Goal: Transaction & Acquisition: Purchase product/service

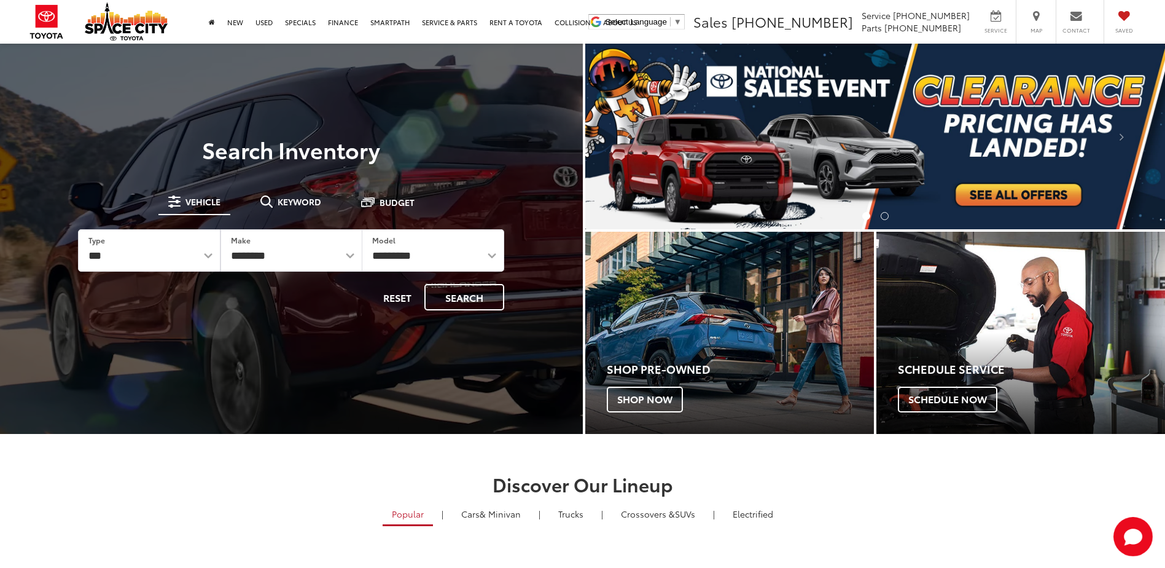
click at [974, 189] on img "carousel slide number 1 of 2" at bounding box center [875, 136] width 580 height 185
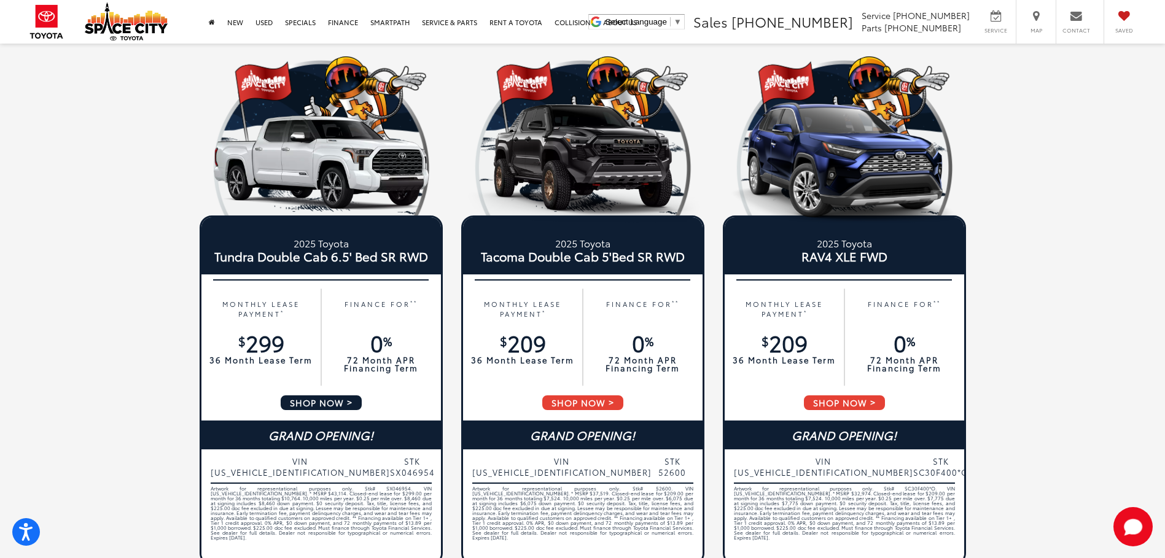
scroll to position [123, 0]
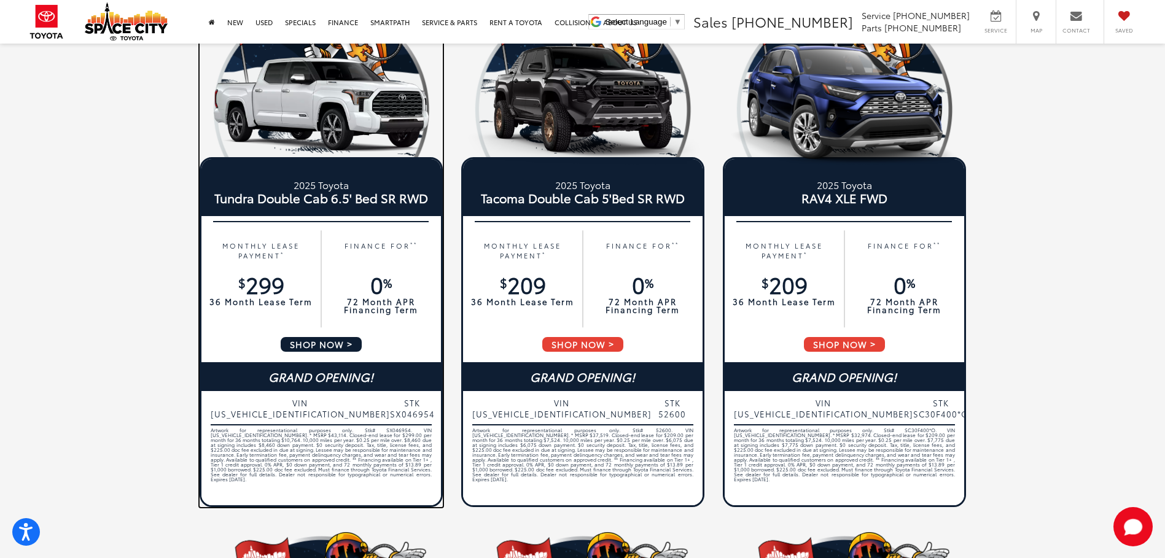
click at [307, 344] on span "SHOP NOW" at bounding box center [321, 344] width 84 height 17
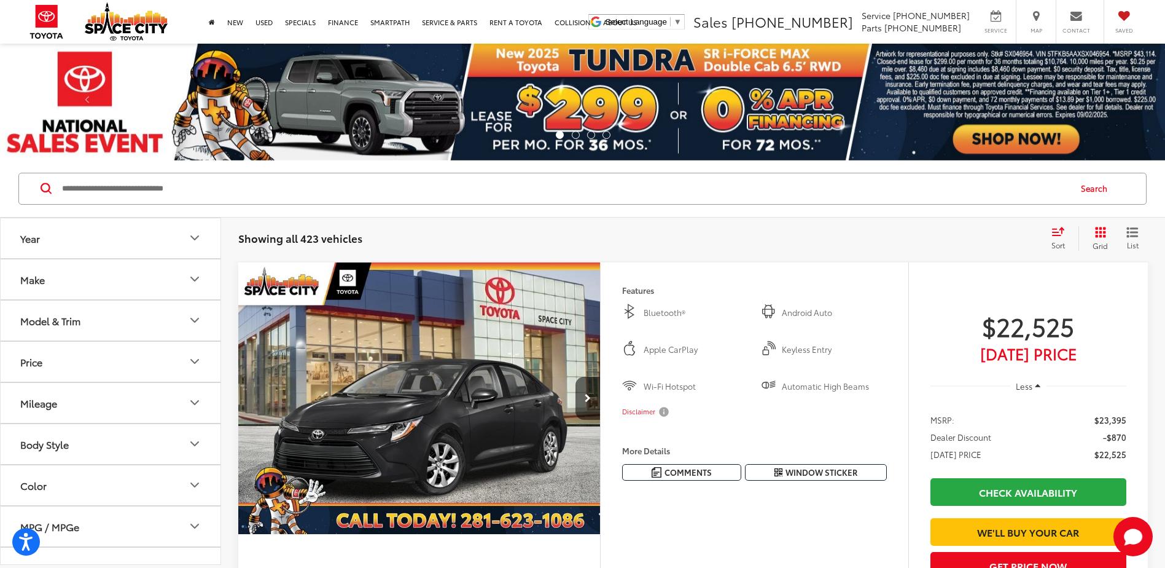
click at [52, 322] on div "Model & Trim" at bounding box center [50, 320] width 60 height 12
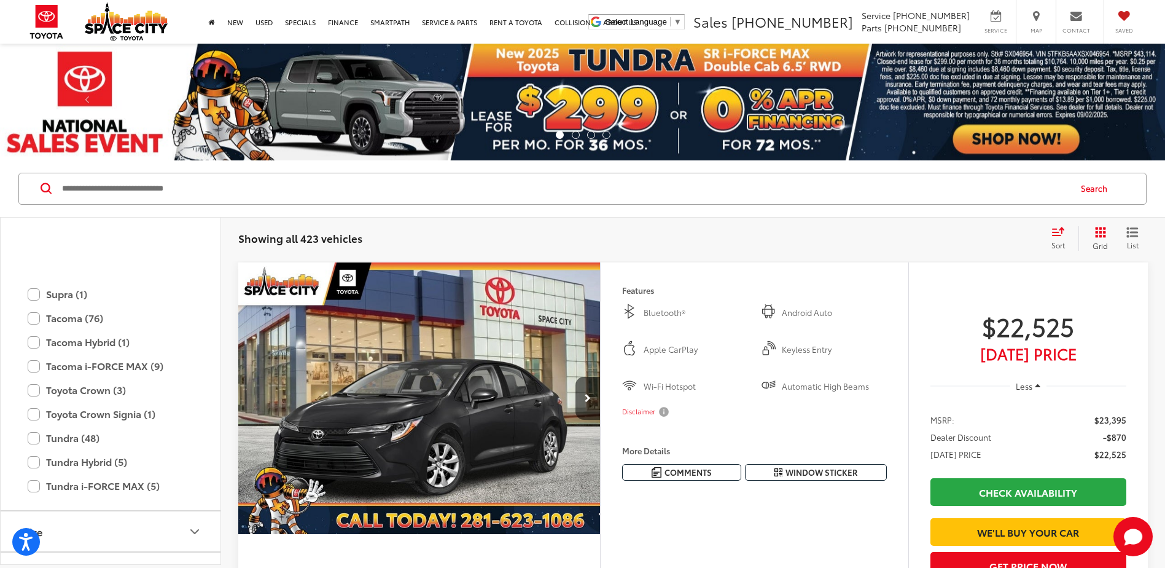
scroll to position [668, 0]
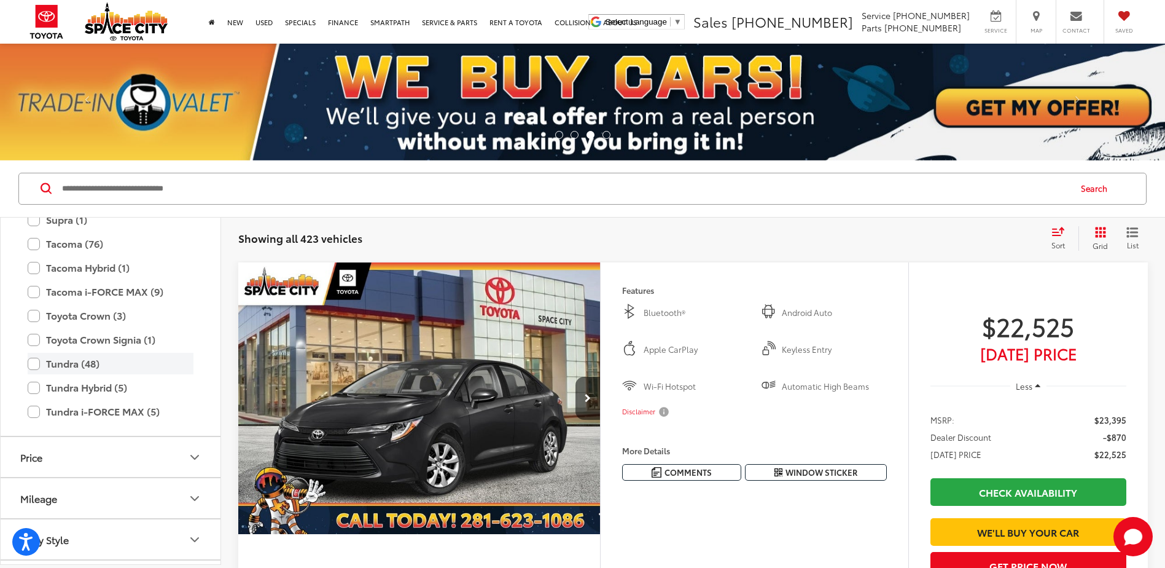
click at [32, 366] on label "Tundra (48)" at bounding box center [111, 363] width 166 height 21
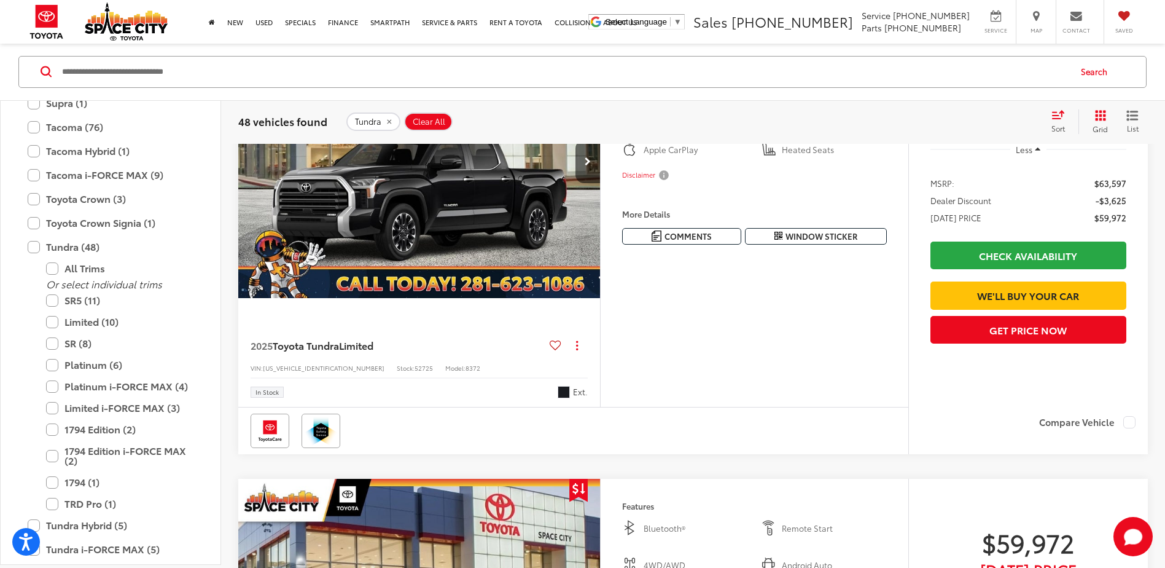
scroll to position [4852, 0]
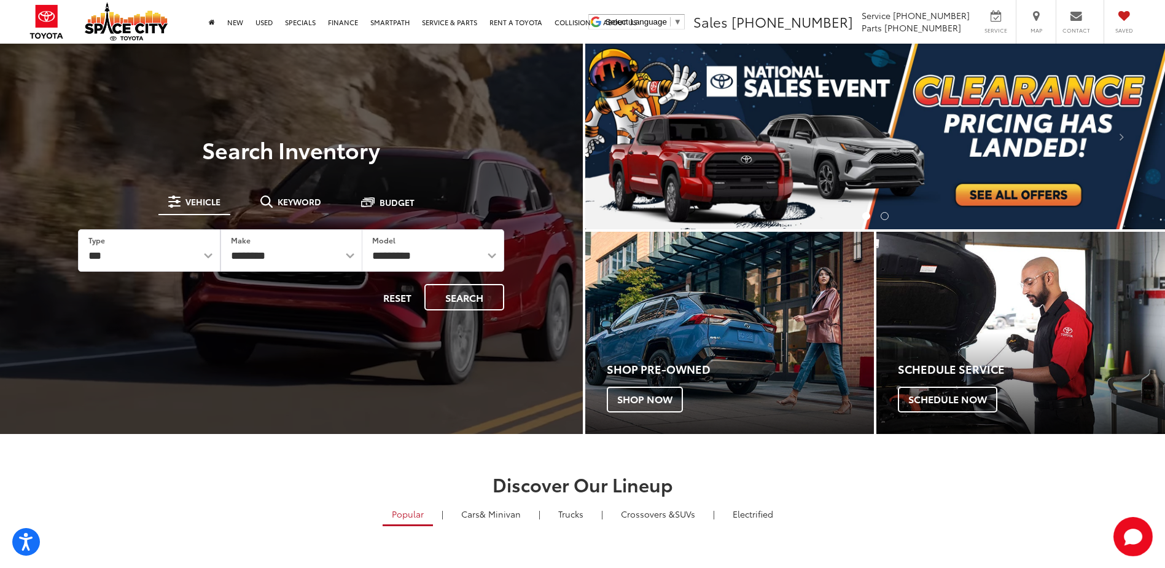
click at [985, 201] on img "carousel slide number 1 of 2" at bounding box center [875, 136] width 580 height 185
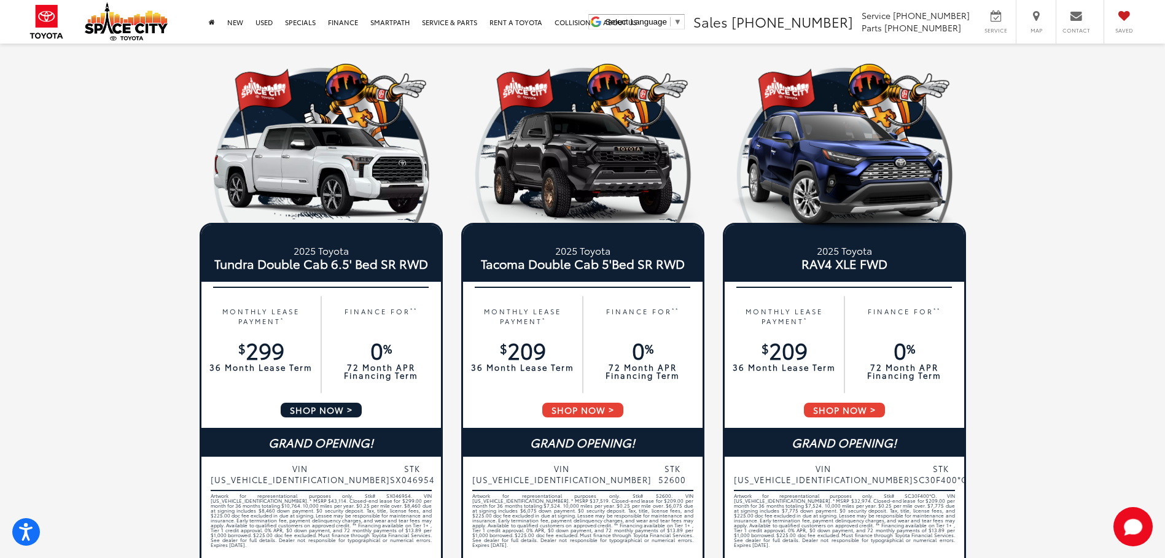
scroll to position [123, 0]
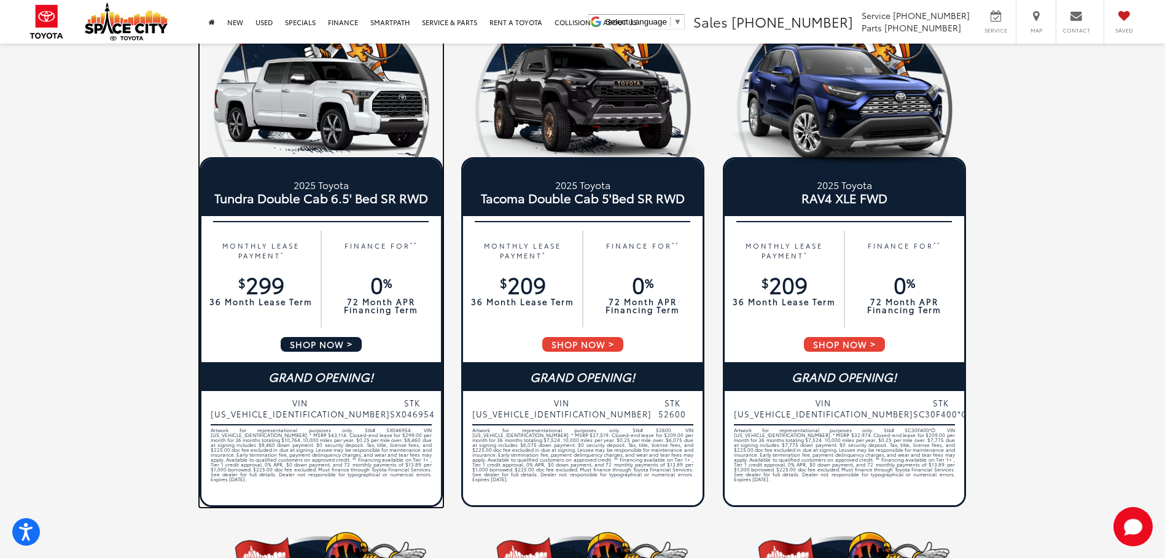
click at [320, 343] on span "SHOP NOW" at bounding box center [321, 344] width 84 height 17
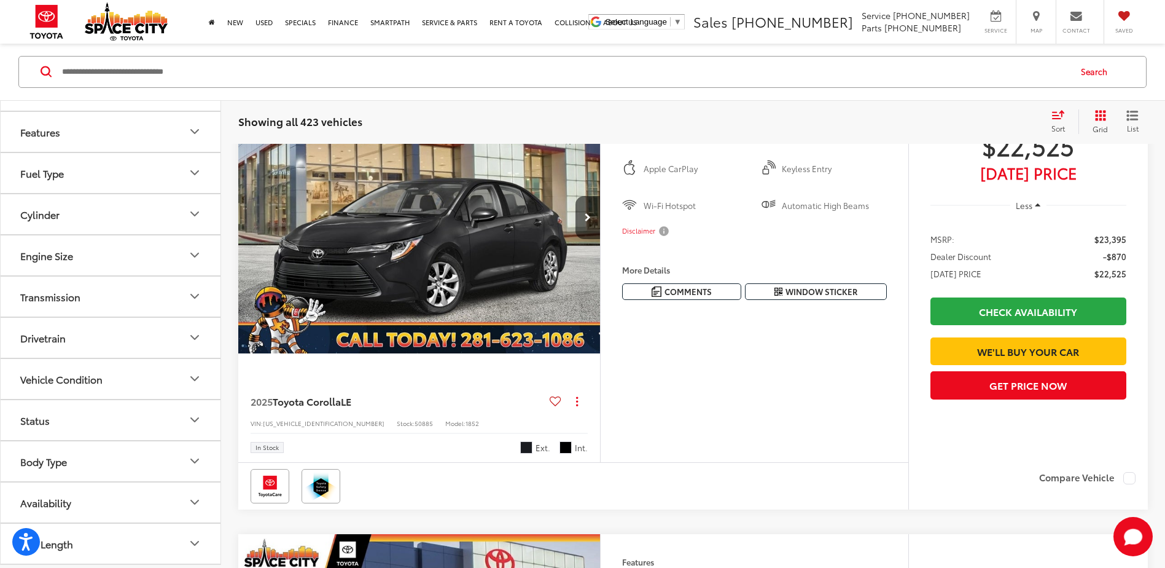
scroll to position [184, 0]
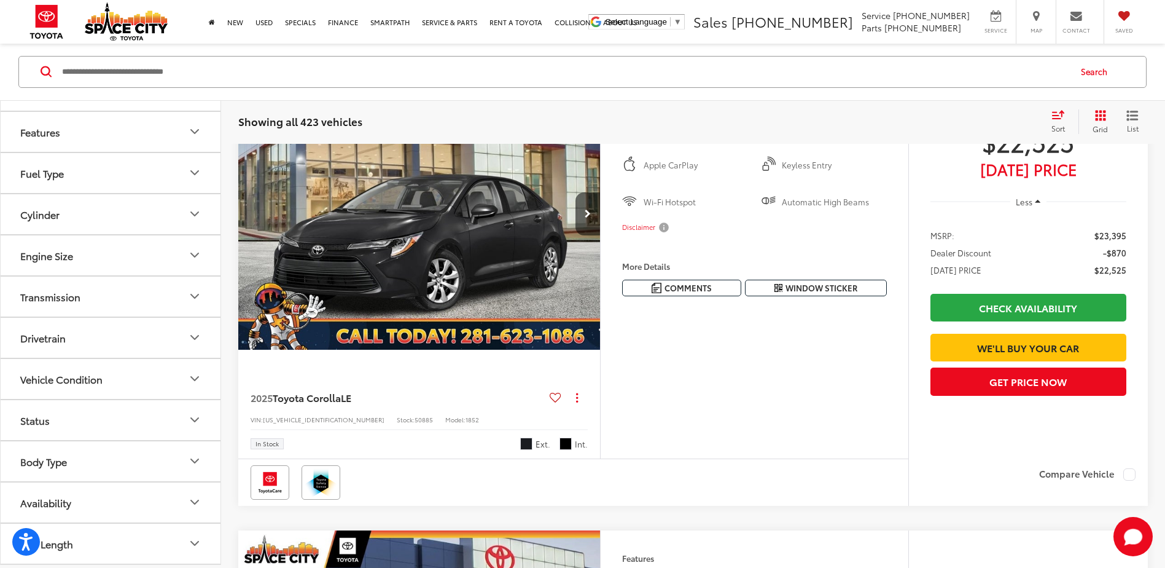
click at [72, 305] on button "Transmission" at bounding box center [111, 296] width 221 height 40
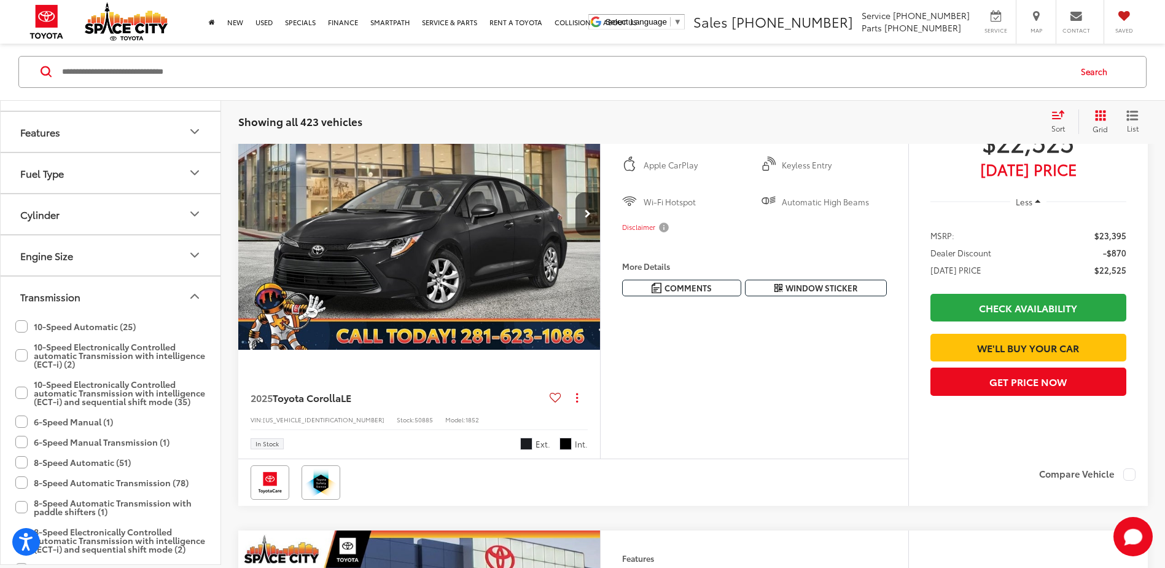
click at [72, 305] on button "Transmission" at bounding box center [111, 296] width 221 height 40
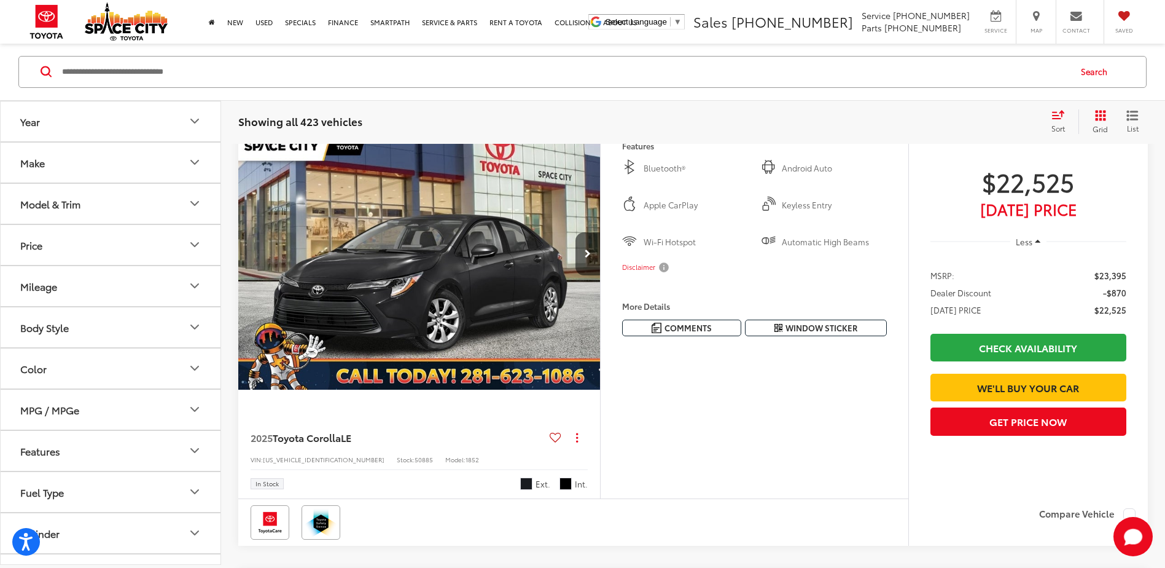
scroll to position [123, 0]
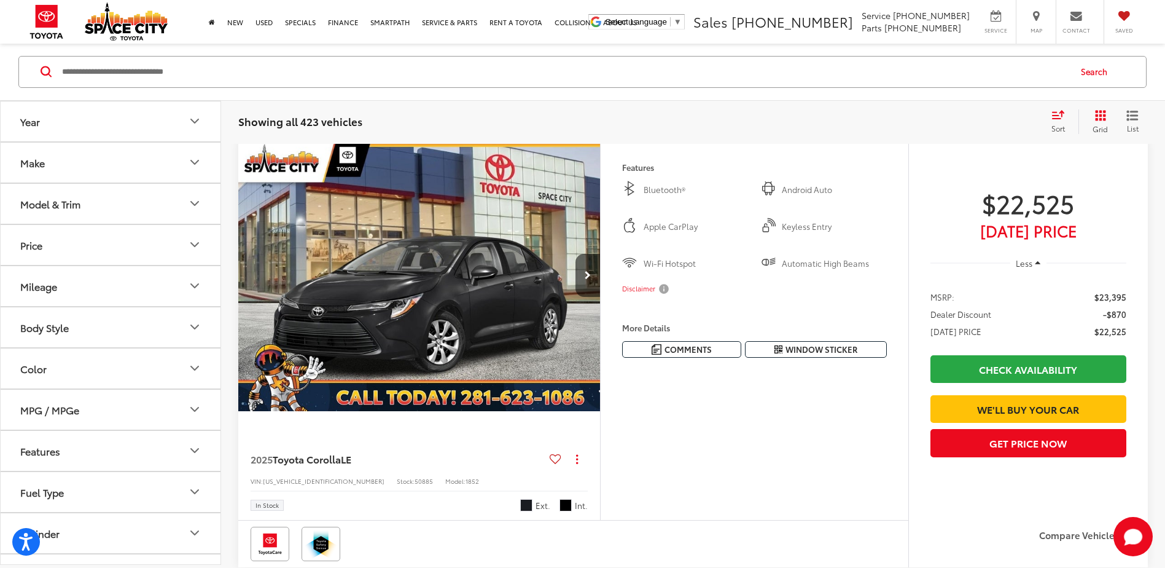
click at [67, 208] on div "Model & Trim" at bounding box center [50, 204] width 60 height 12
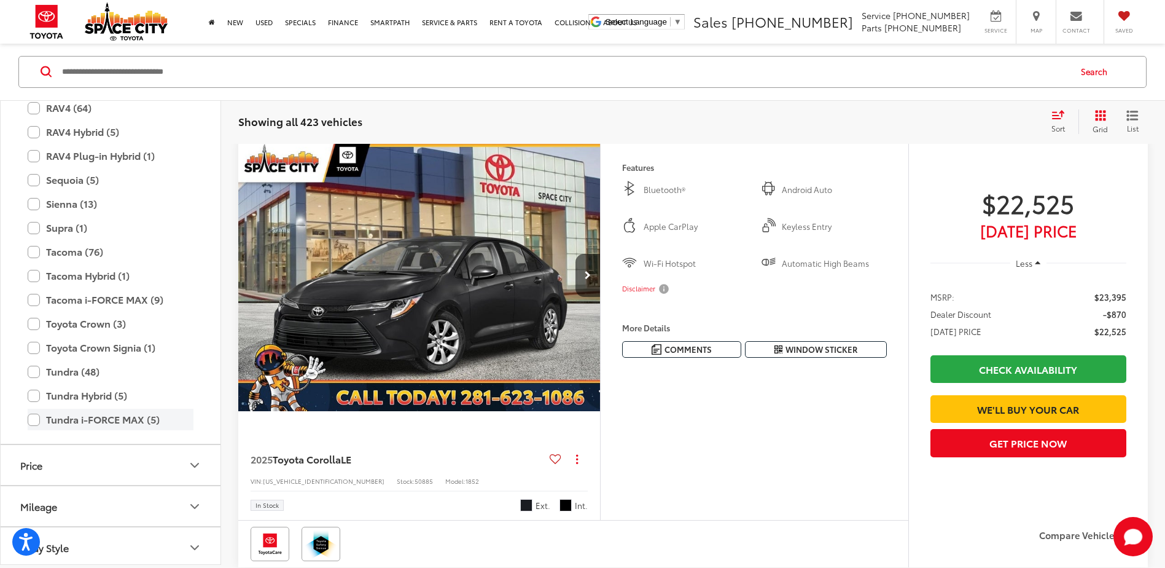
scroll to position [545, 0]
click at [33, 369] on label "Tundra (48)" at bounding box center [111, 369] width 166 height 21
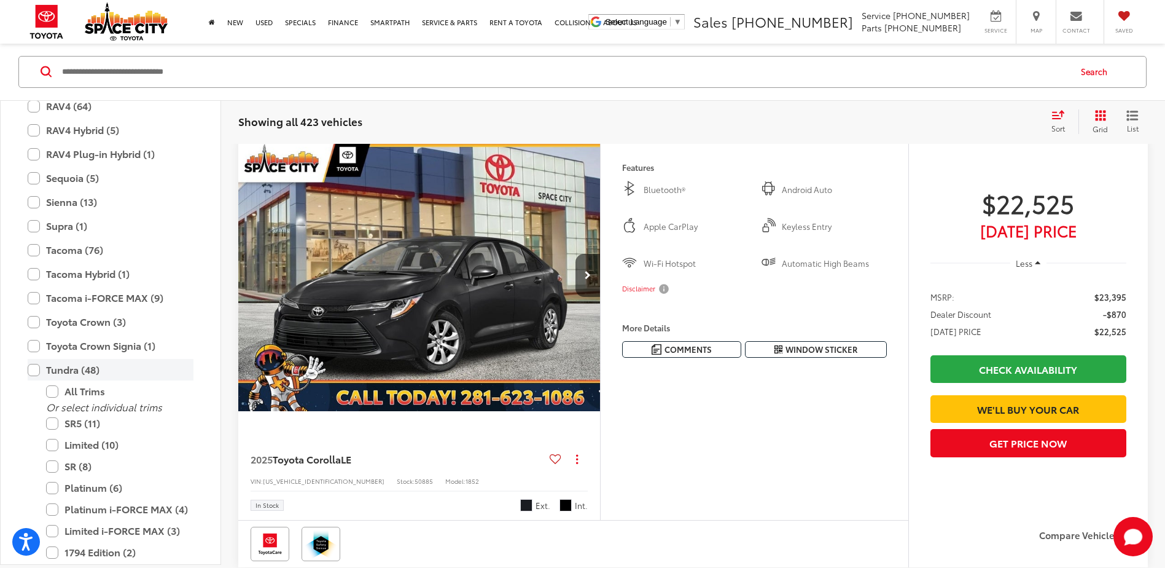
scroll to position [117, 0]
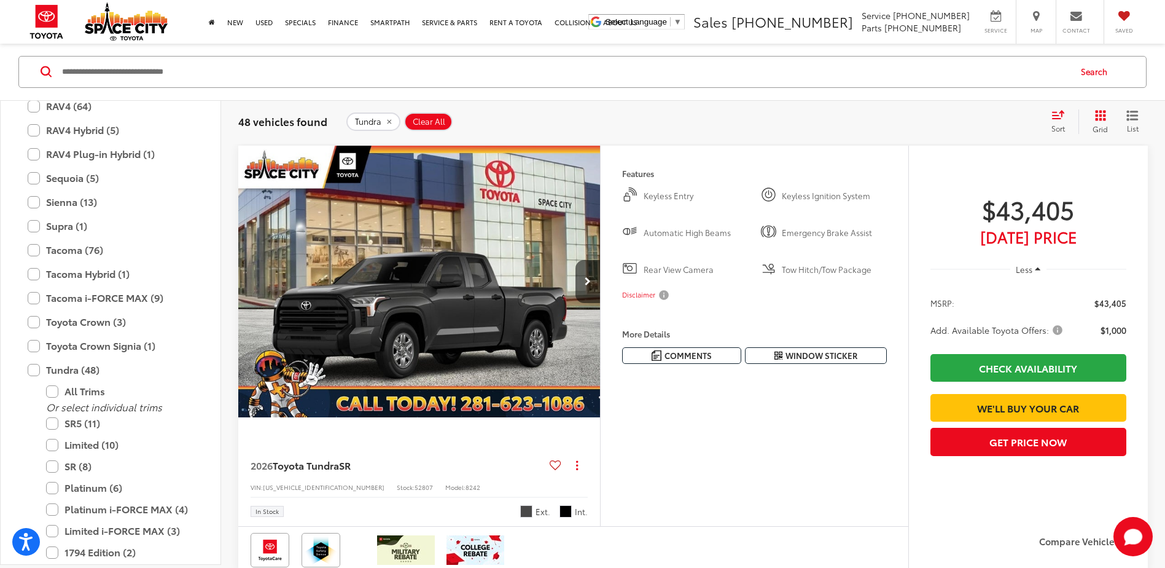
click at [414, 308] on img "2026 Toyota Tundra SR 0" at bounding box center [420, 282] width 364 height 273
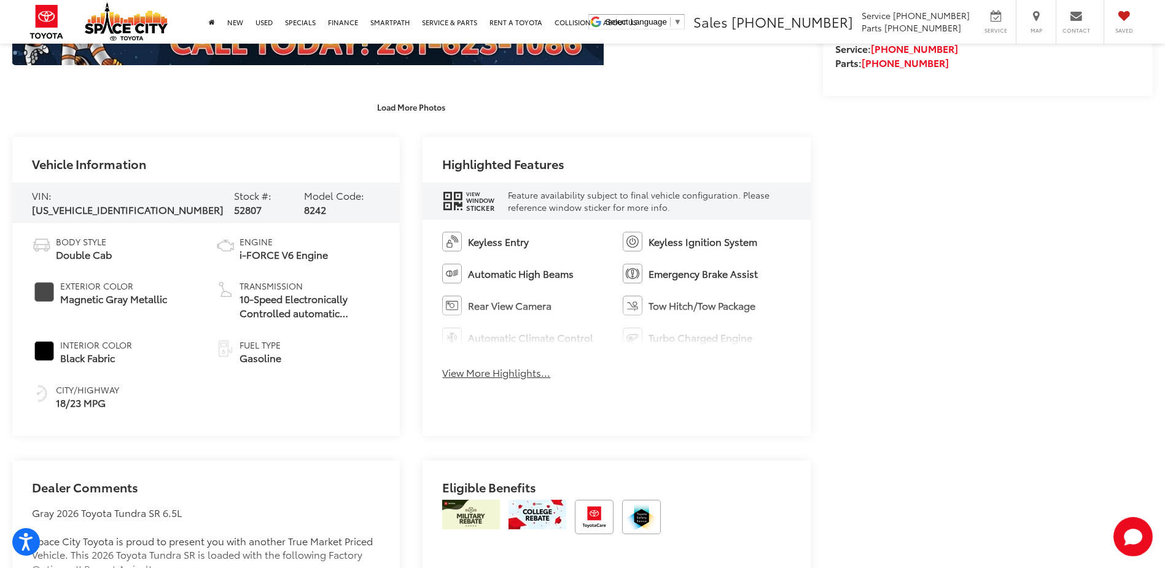
scroll to position [860, 0]
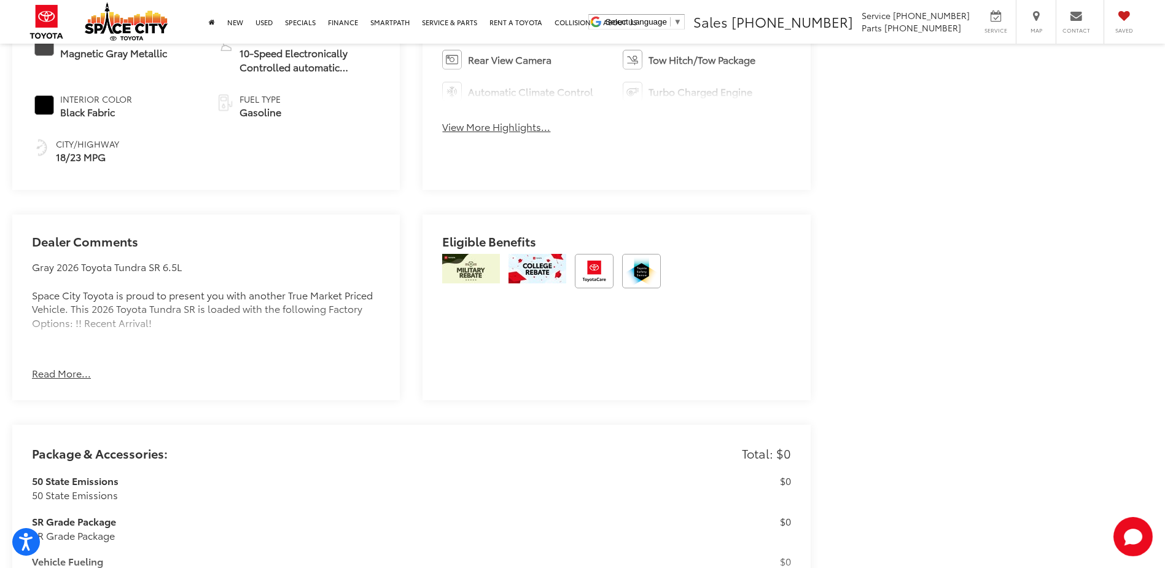
click at [53, 371] on button "Read More..." at bounding box center [61, 373] width 59 height 14
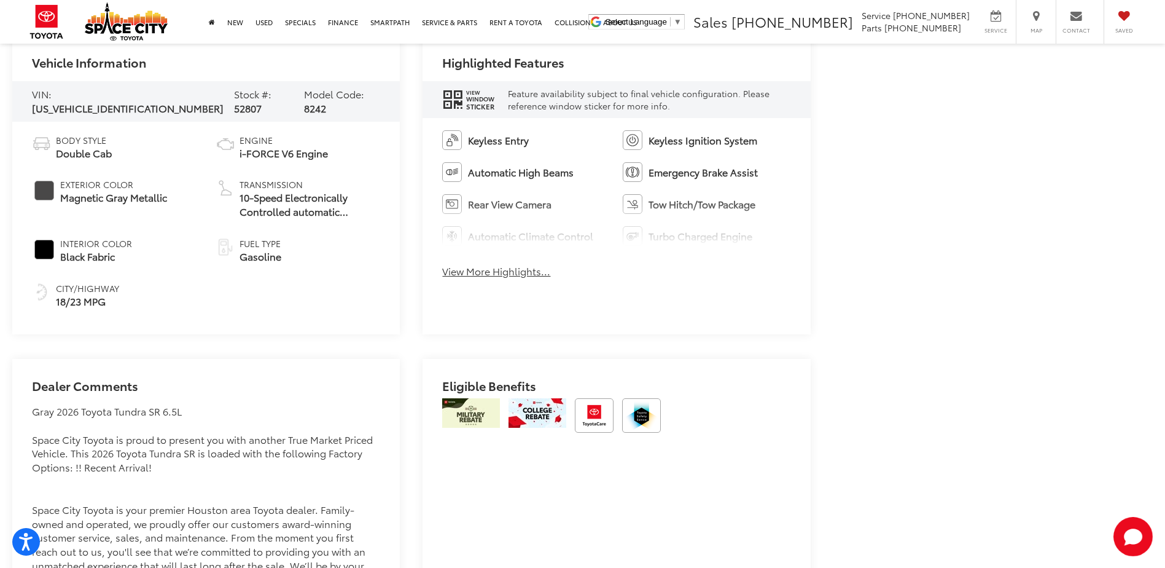
scroll to position [614, 0]
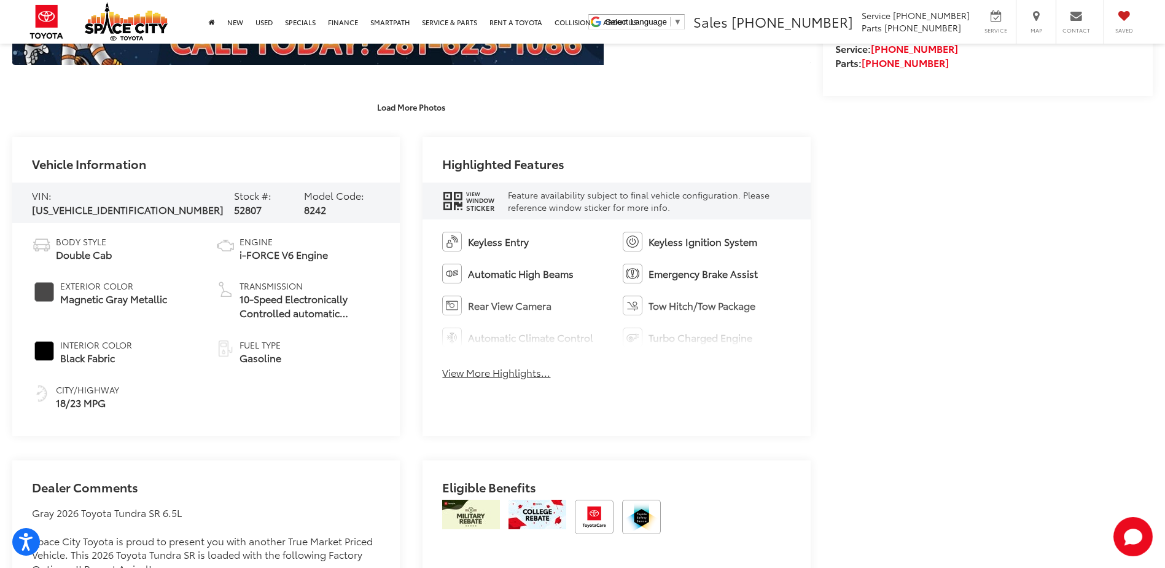
click at [483, 373] on button "View More Highlights..." at bounding box center [496, 372] width 108 height 14
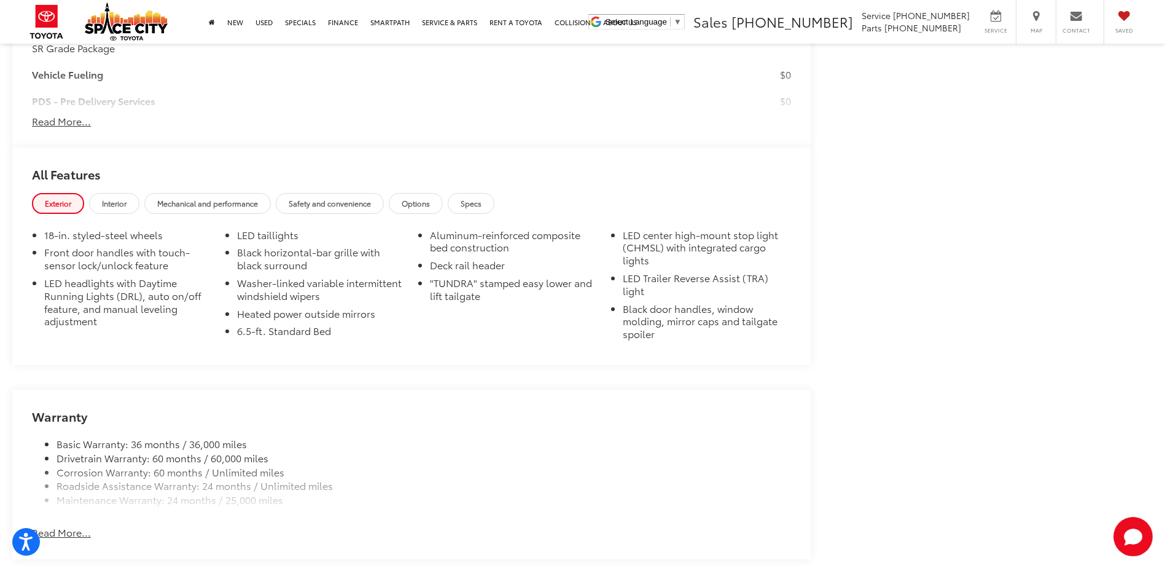
scroll to position [1597, 0]
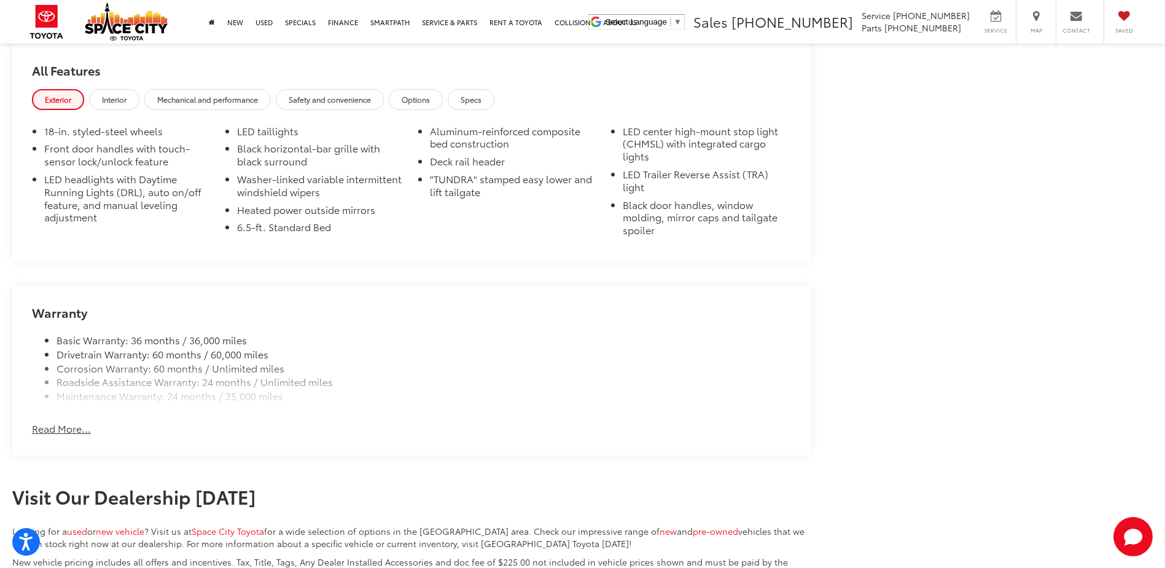
click at [69, 421] on button "Read More..." at bounding box center [61, 428] width 59 height 14
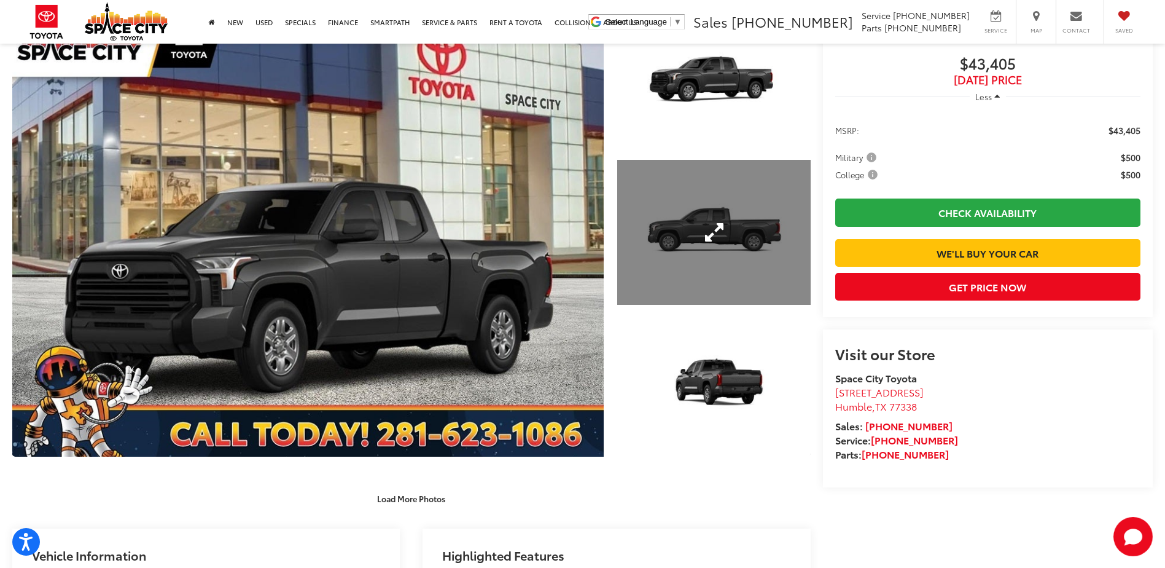
scroll to position [61, 0]
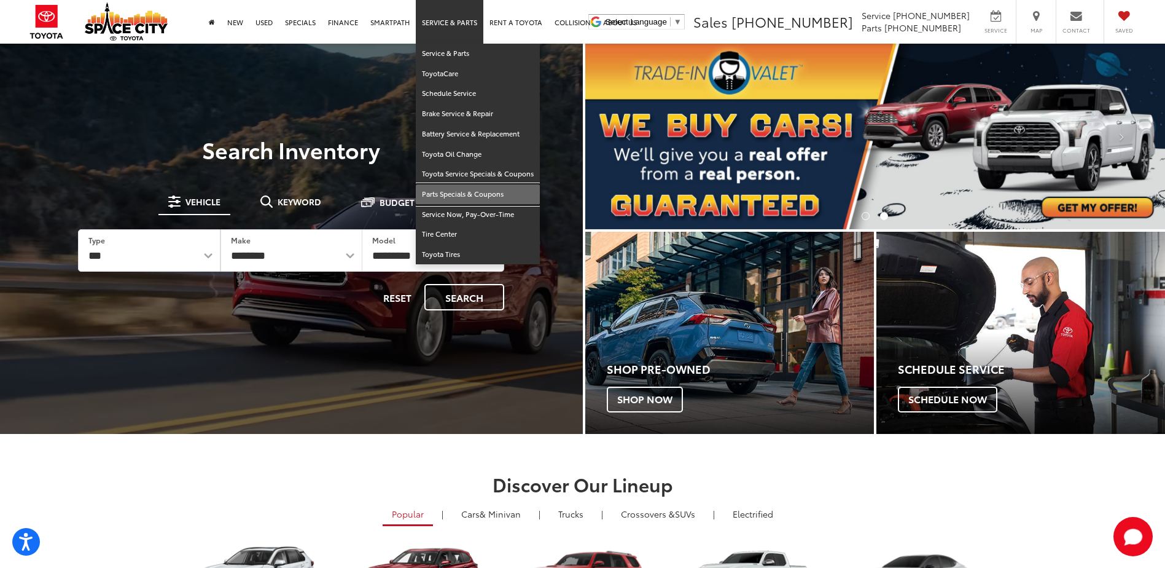
click at [490, 192] on link "Parts Specials & Coupons" at bounding box center [478, 194] width 124 height 20
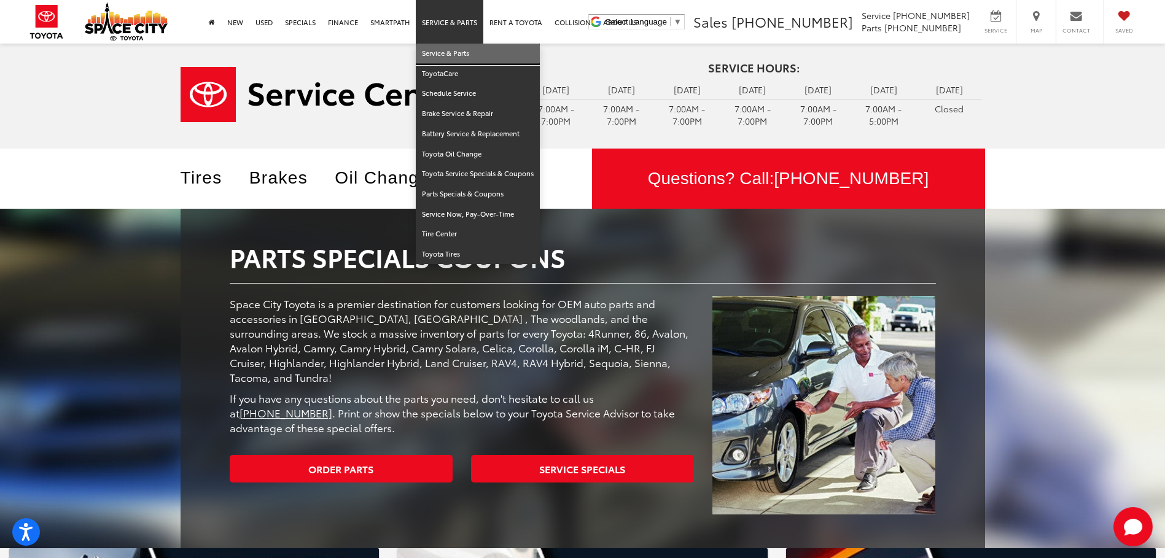
click at [456, 53] on link "Service & Parts" at bounding box center [478, 54] width 124 height 20
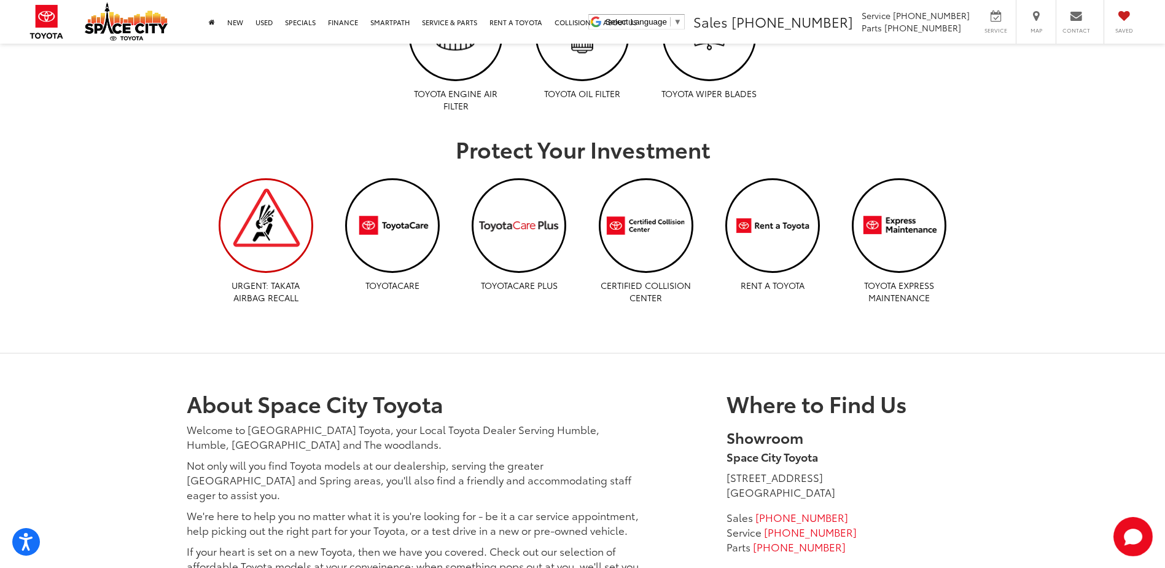
scroll to position [798, 0]
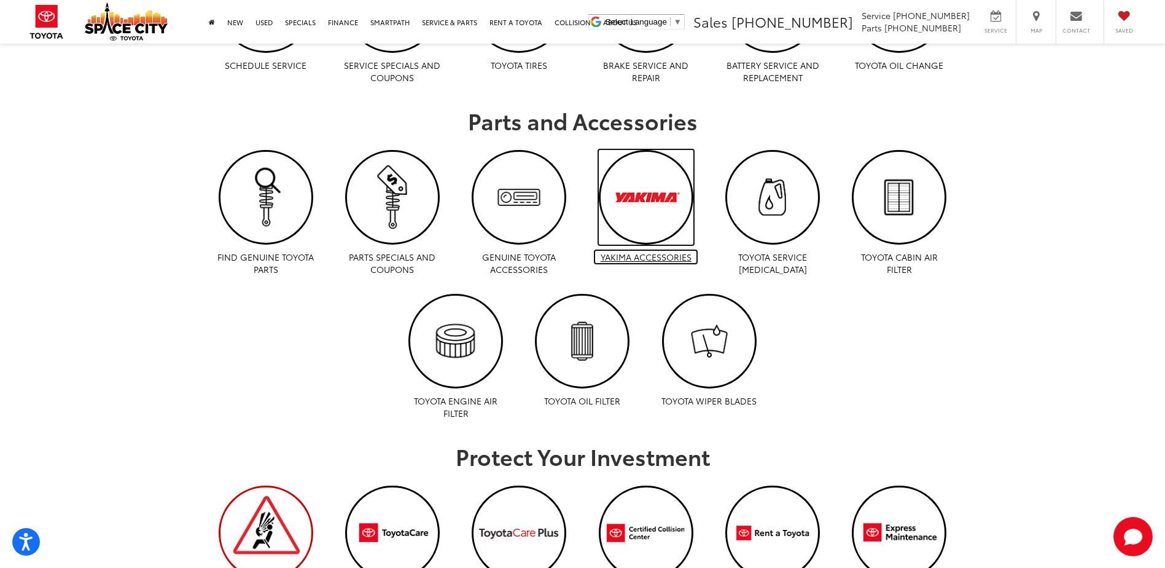
click at [639, 219] on img "Yakima Accessories | Space City Toyota in Humble TX" at bounding box center [646, 197] width 91 height 91
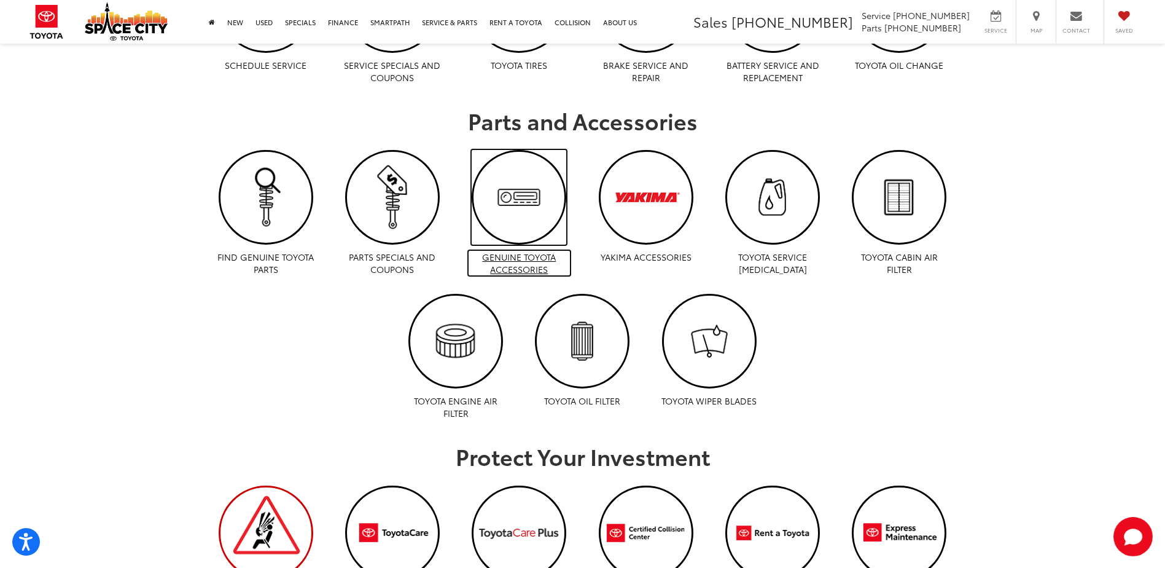
click at [551, 209] on img "Genuine Toyota Accessories | Space City Toyota in Humble TX" at bounding box center [519, 197] width 91 height 91
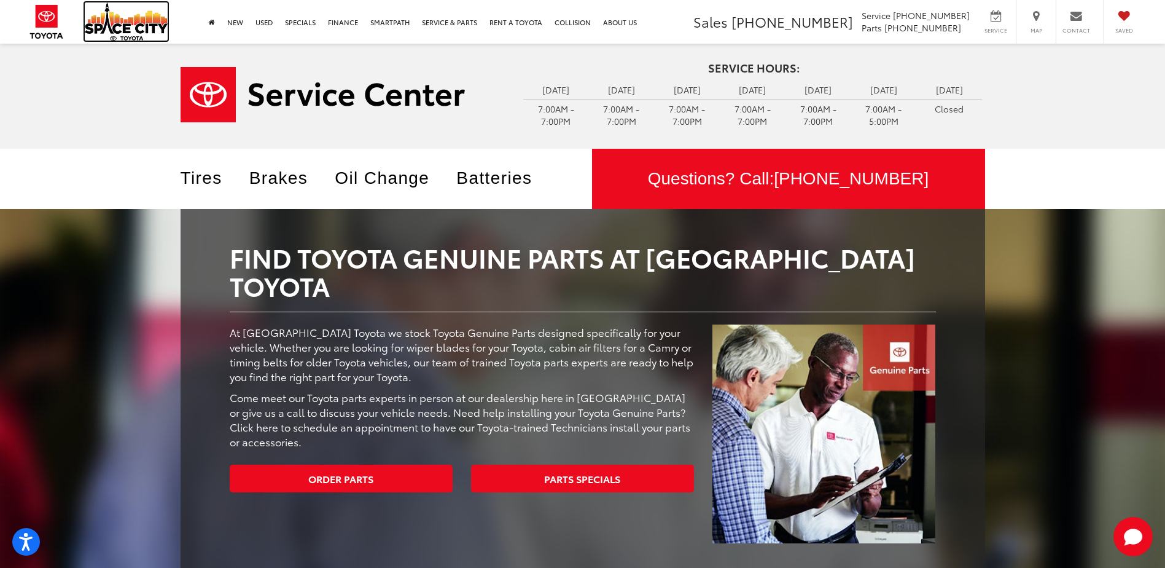
click at [134, 27] on img at bounding box center [126, 21] width 83 height 38
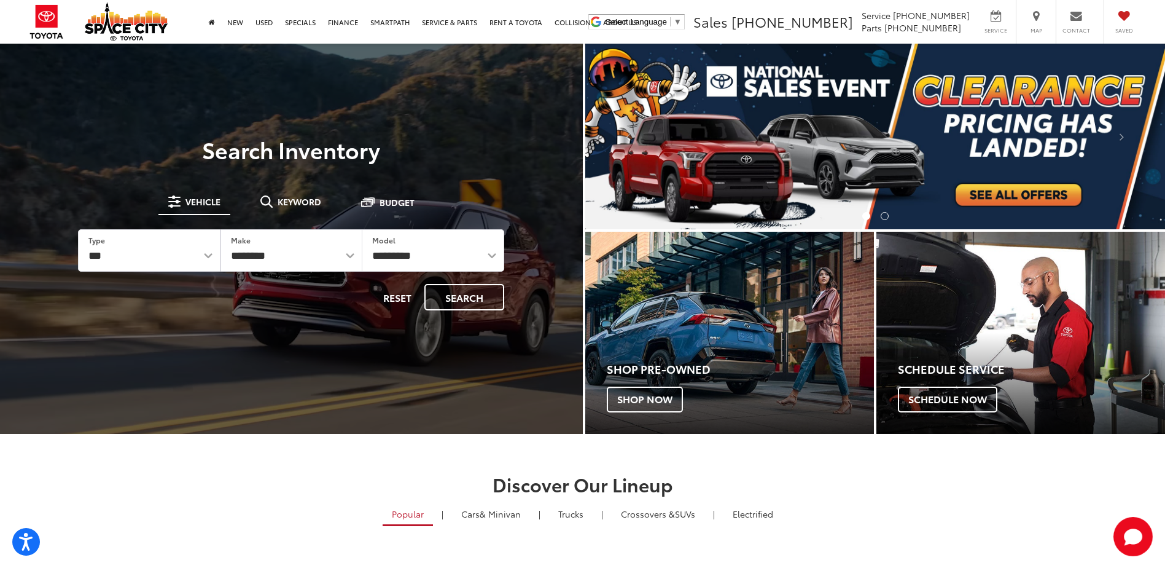
click at [1017, 178] on img "carousel slide number 1 of 2" at bounding box center [875, 136] width 580 height 185
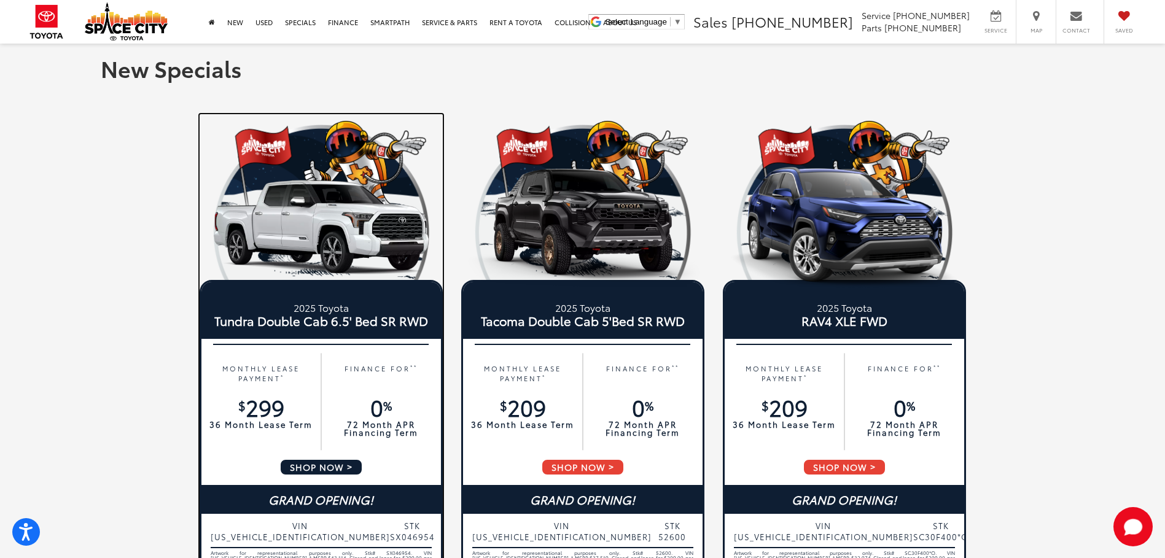
click at [329, 229] on img at bounding box center [321, 227] width 243 height 122
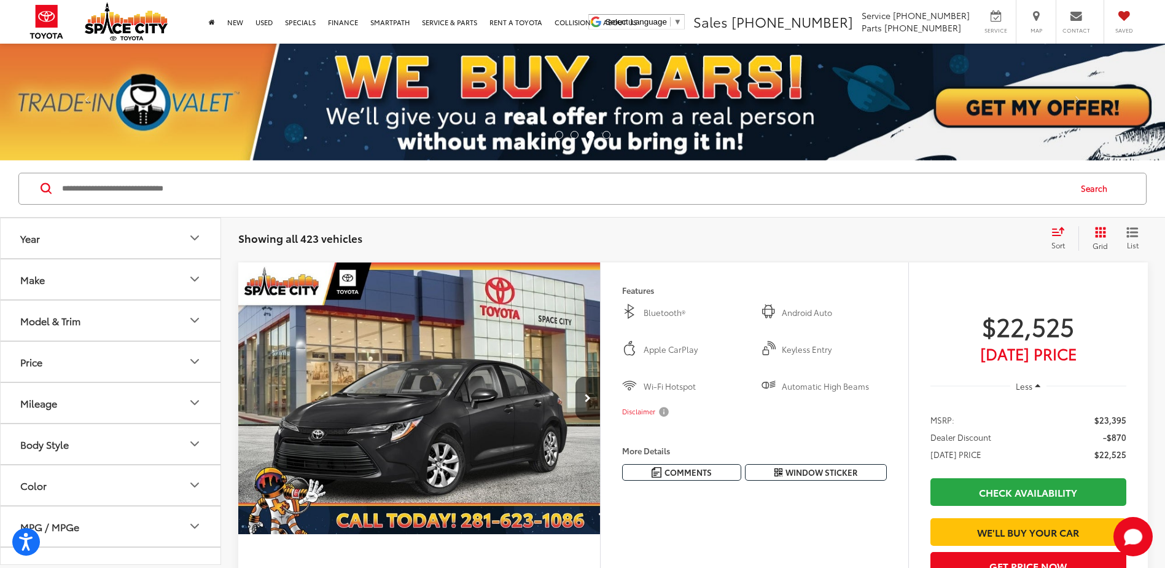
click at [70, 319] on div "Model & Trim" at bounding box center [50, 320] width 60 height 12
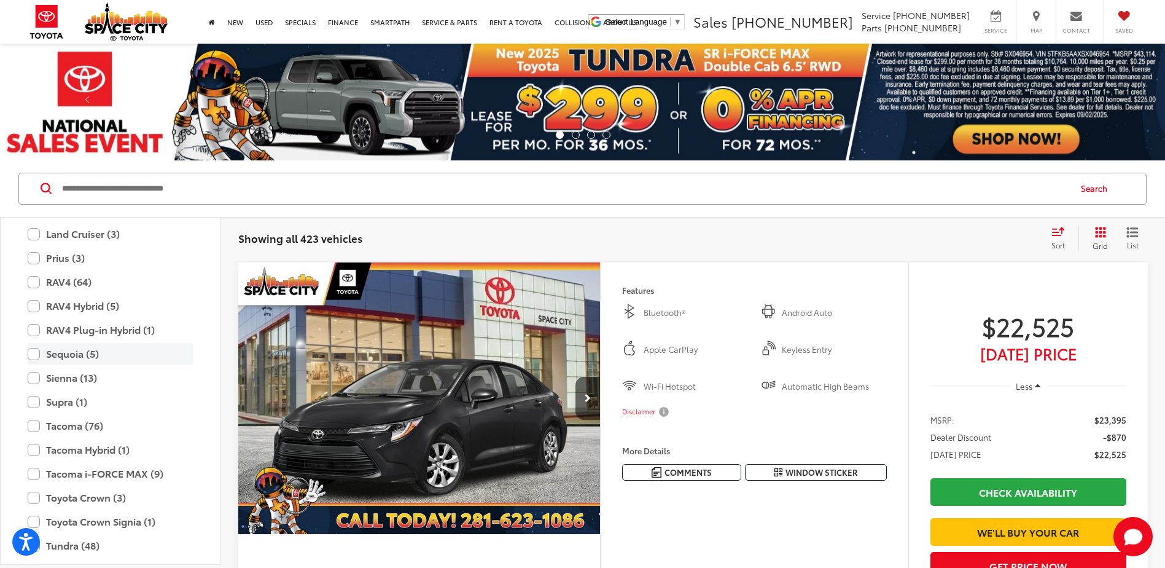
scroll to position [545, 0]
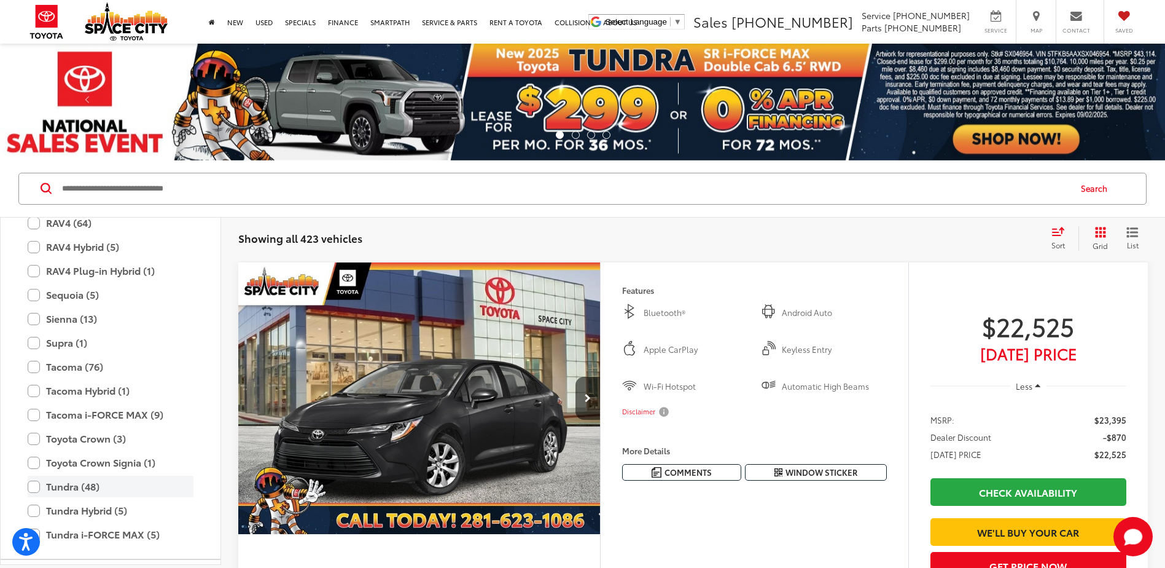
click at [31, 486] on label "Tundra (48)" at bounding box center [111, 485] width 166 height 21
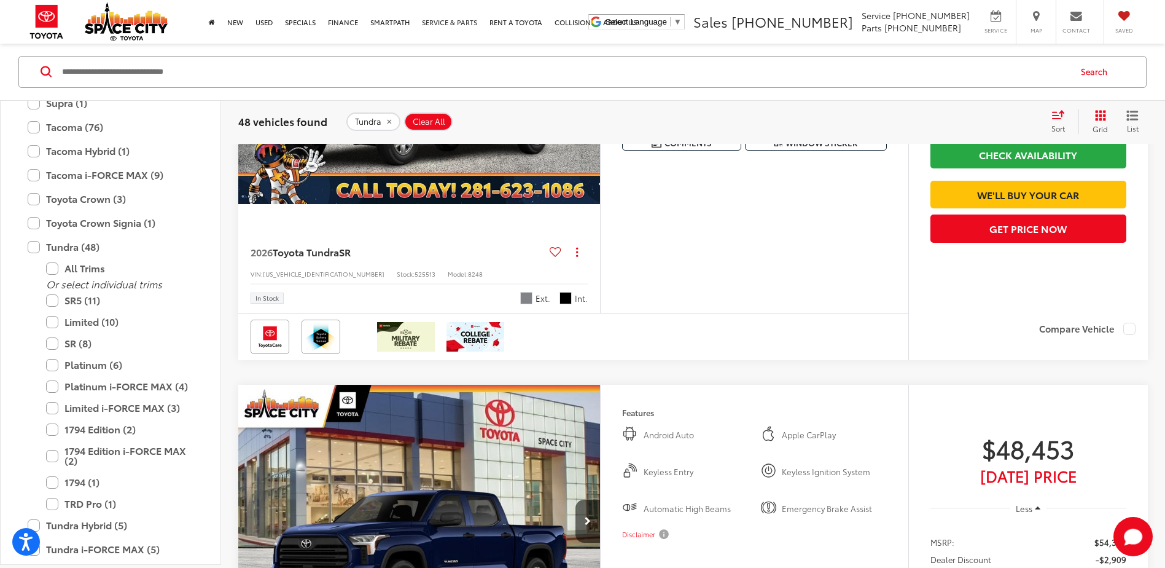
scroll to position [1658, 0]
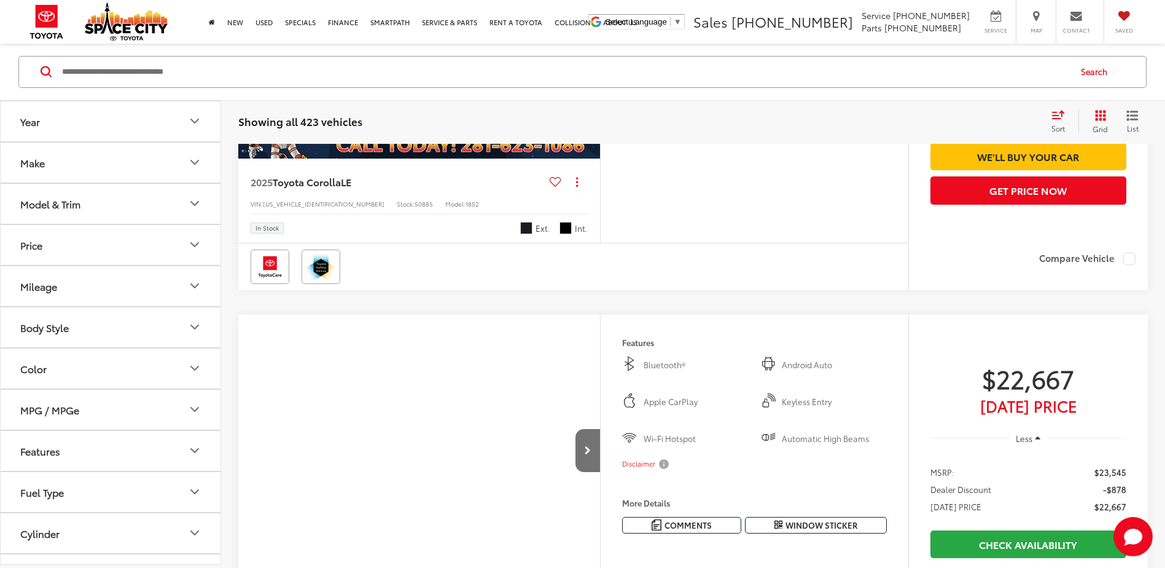
scroll to position [117, 0]
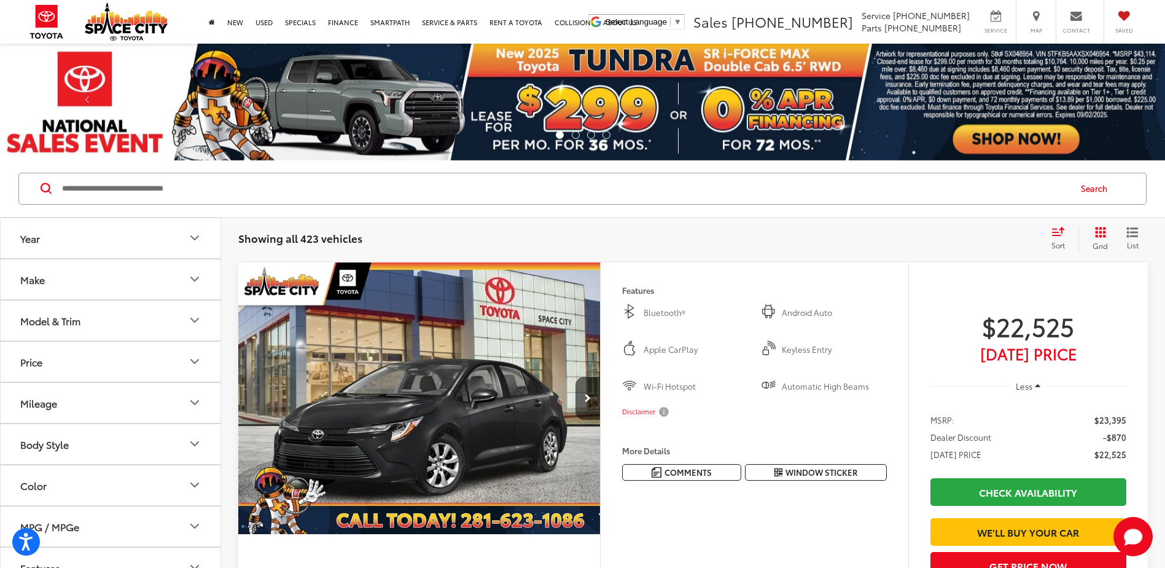
scroll to position [117, 0]
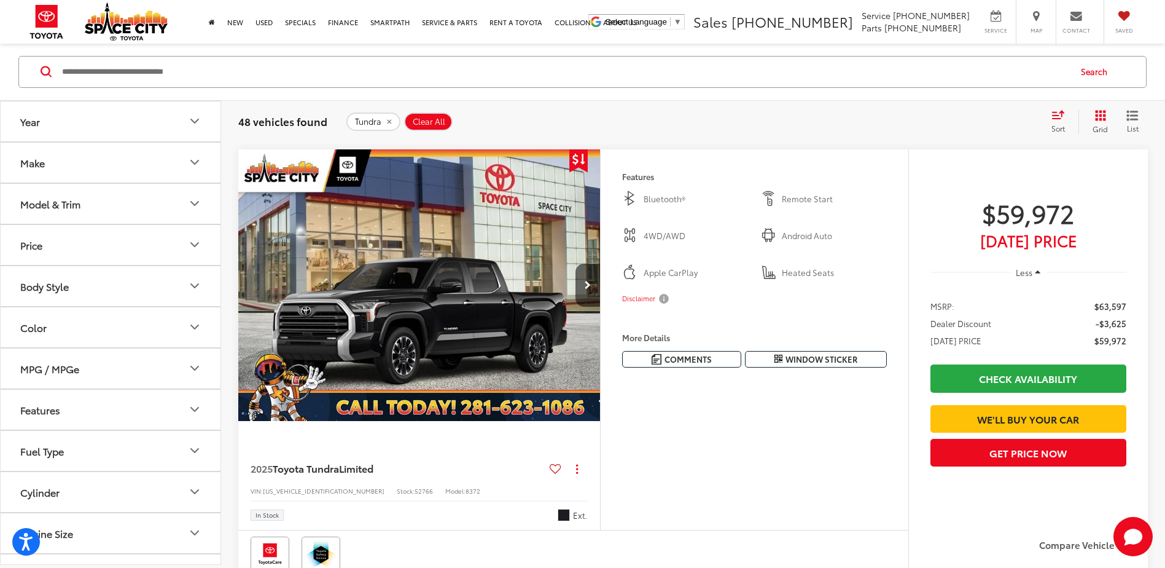
scroll to position [5030, 0]
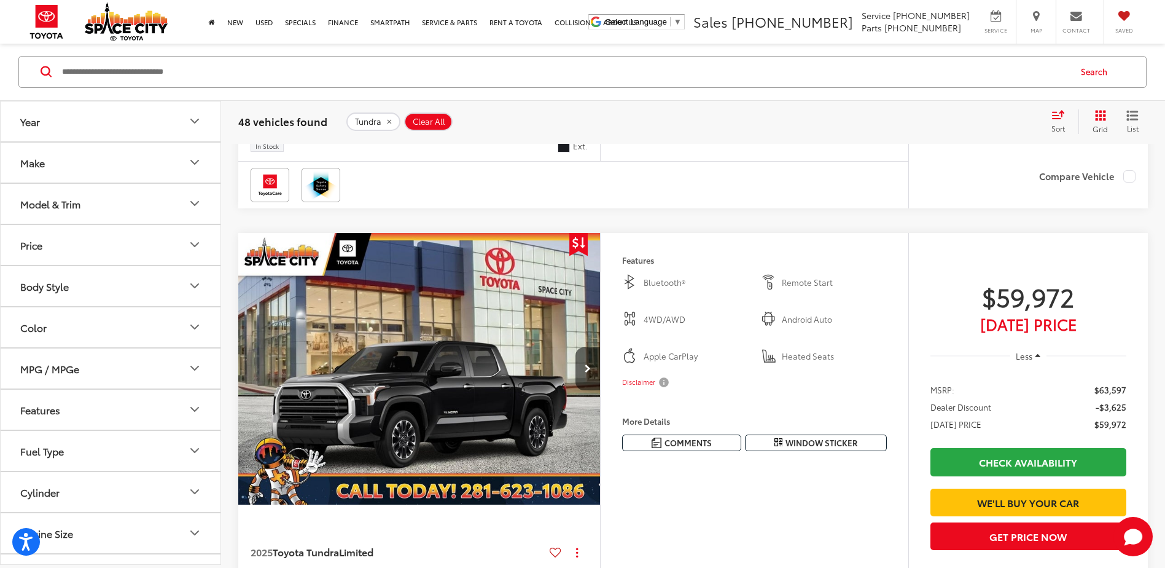
click at [128, 211] on button "Model & Trim" at bounding box center [111, 204] width 221 height 40
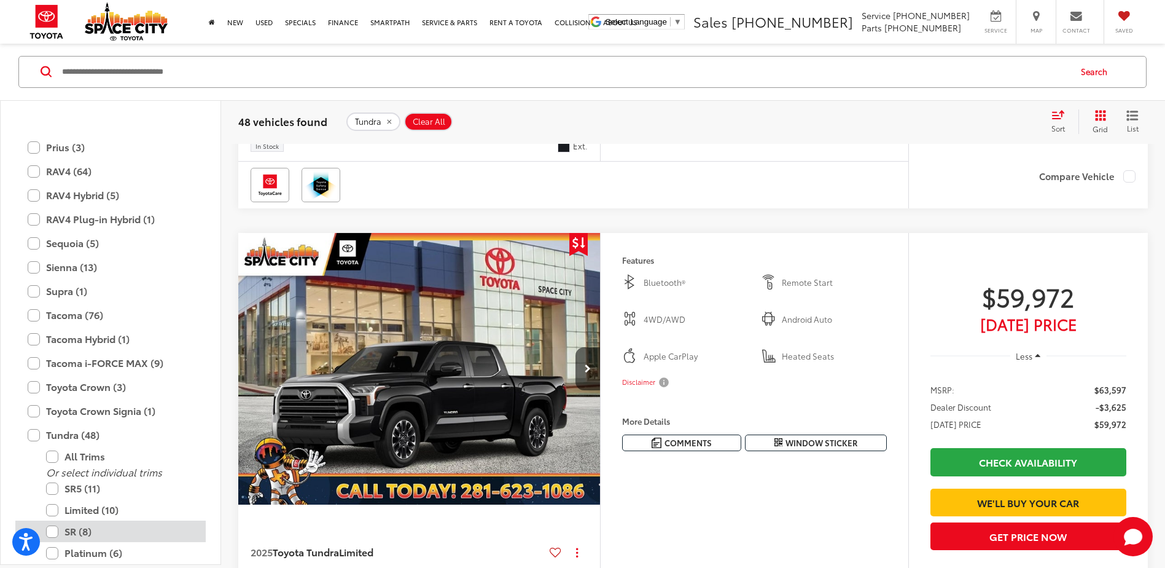
scroll to position [545, 0]
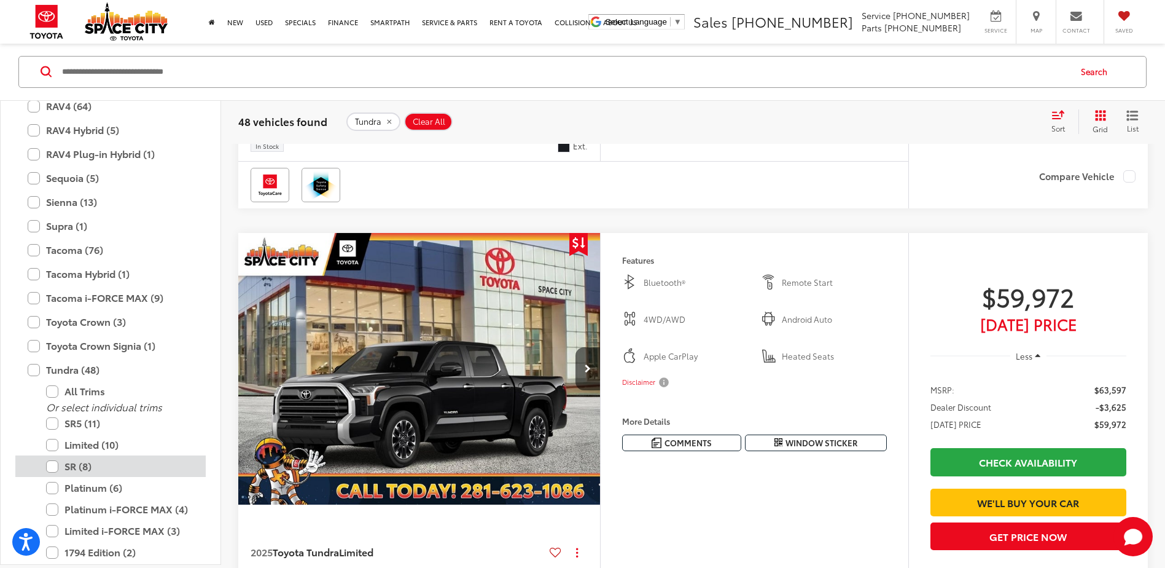
click at [57, 465] on label "SR (8)" at bounding box center [119, 466] width 147 height 21
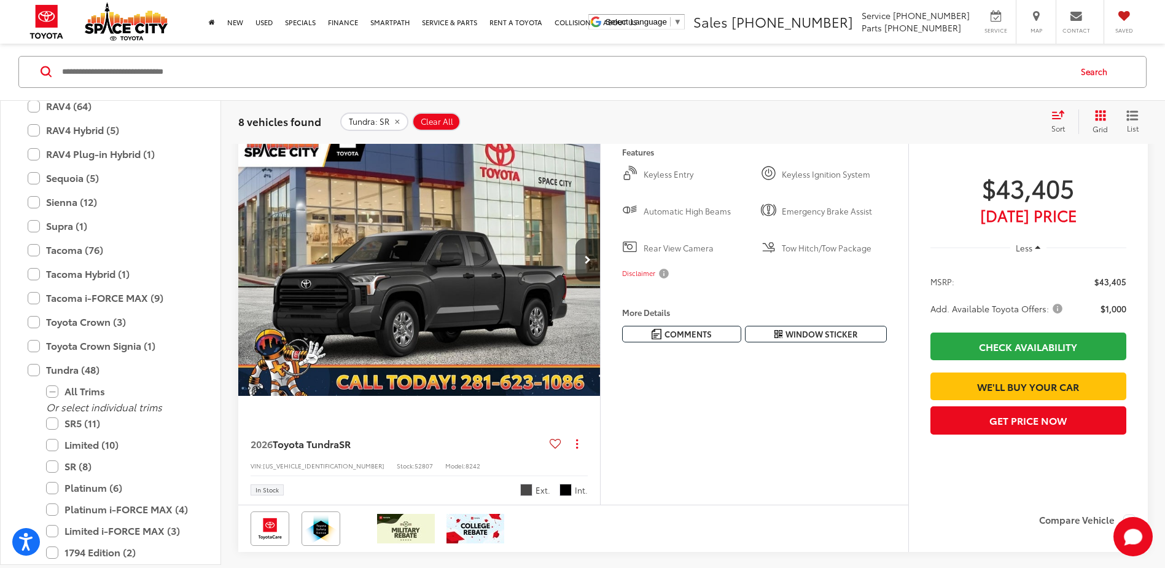
scroll to position [117, 0]
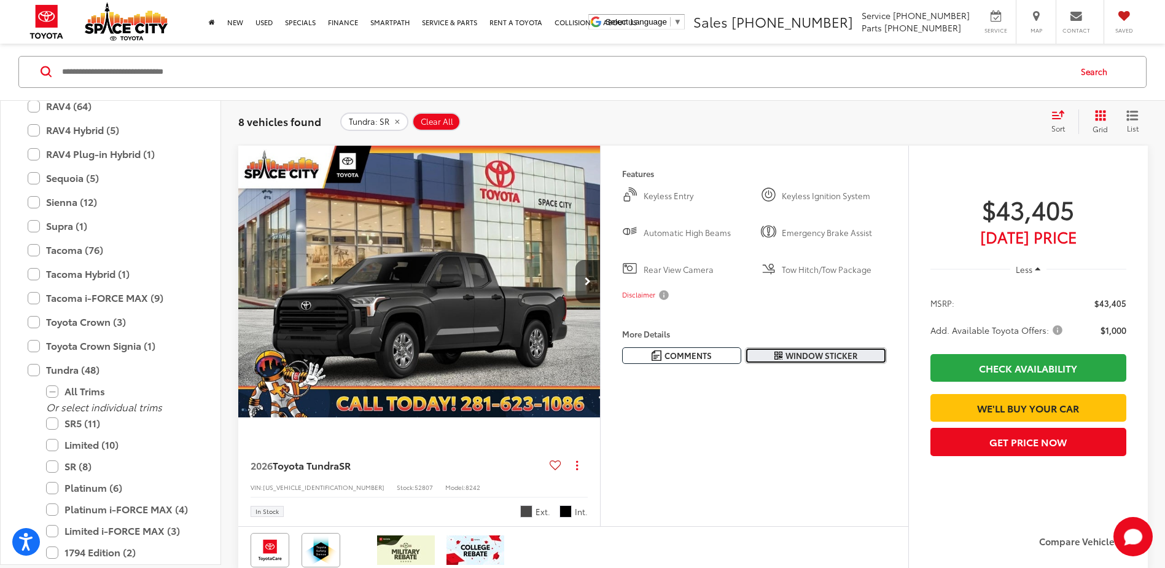
click at [792, 356] on span "Window Sticker" at bounding box center [822, 355] width 72 height 12
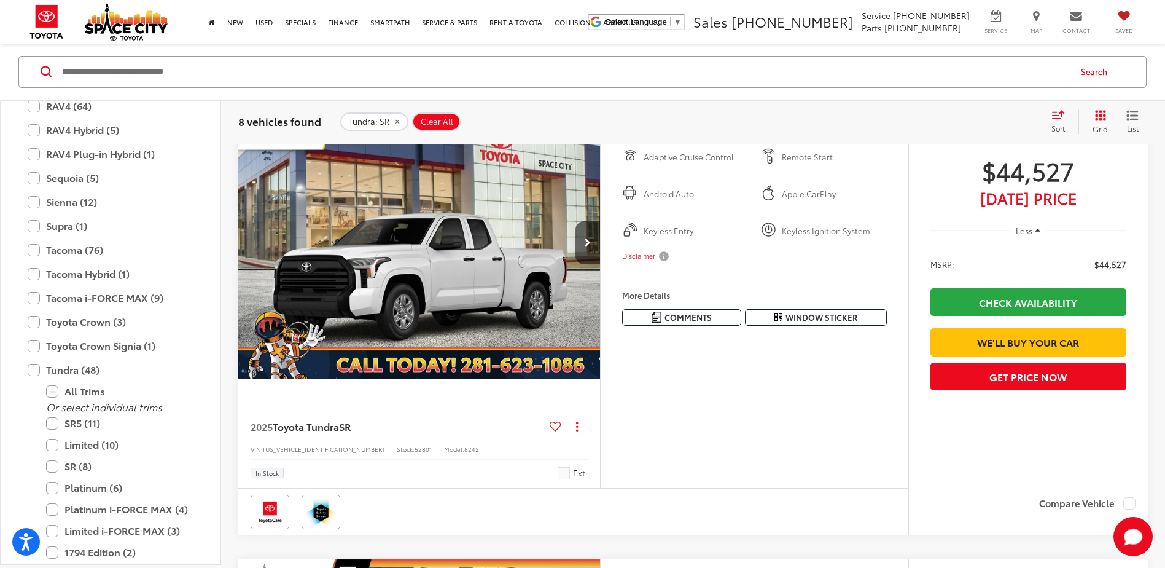
scroll to position [608, 0]
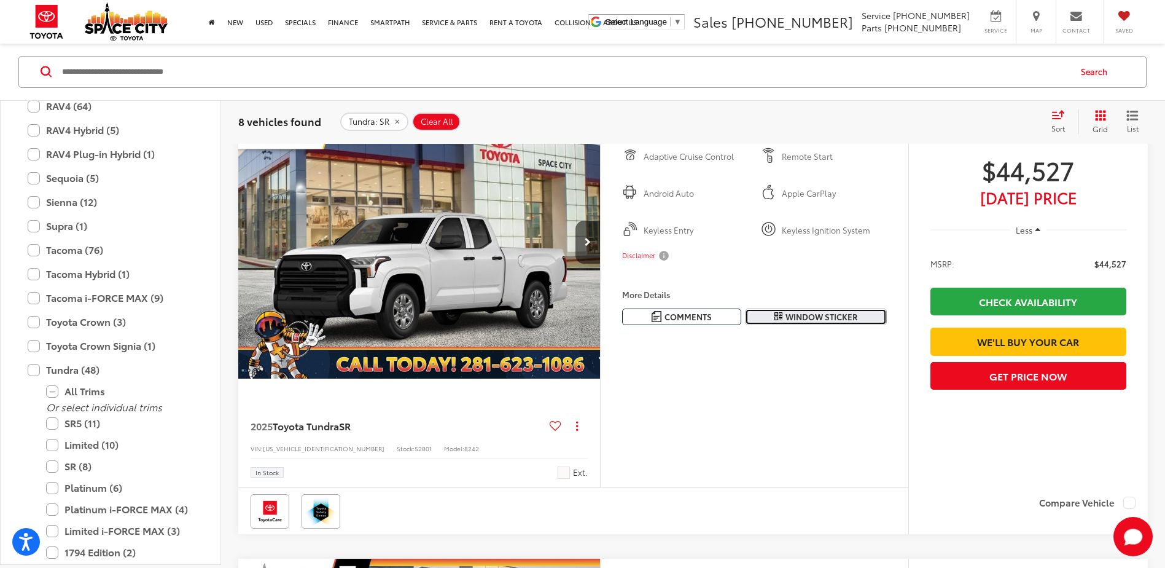
click at [793, 322] on span "Window Sticker" at bounding box center [822, 317] width 72 height 12
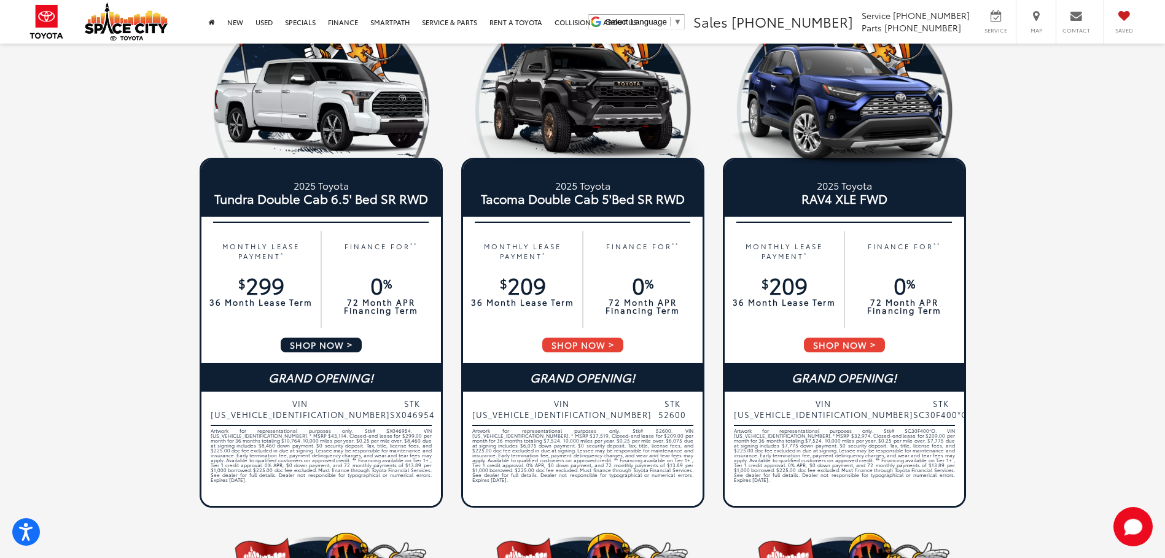
scroll to position [123, 0]
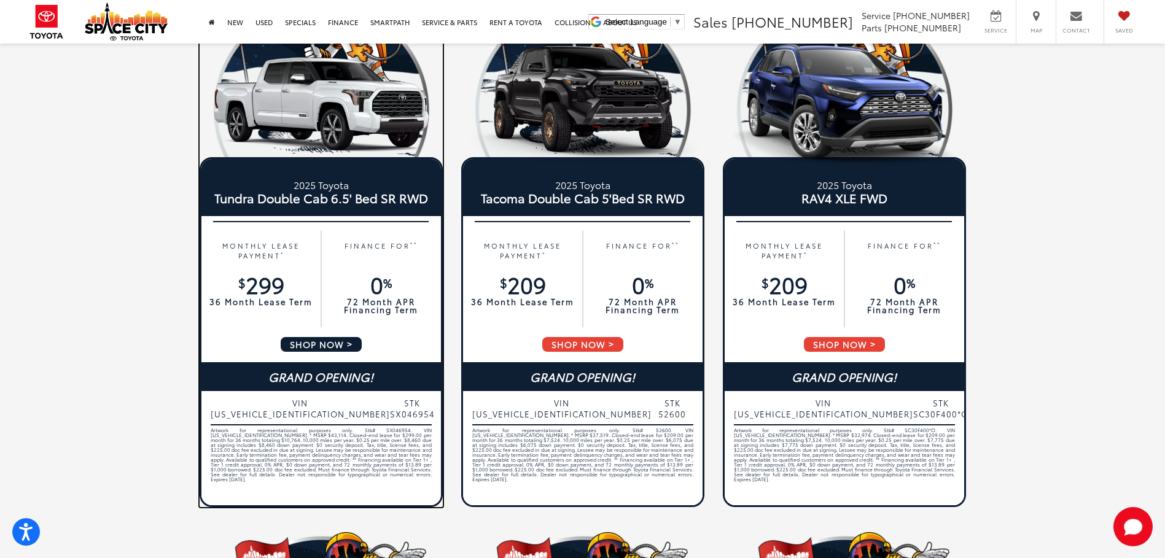
click at [332, 334] on div "MONTHLY LEASE PAYMENT * $ 299 36 Month Lease Term FINANCE FOR ** 0 % 72 Month A…" at bounding box center [321, 279] width 240 height 114
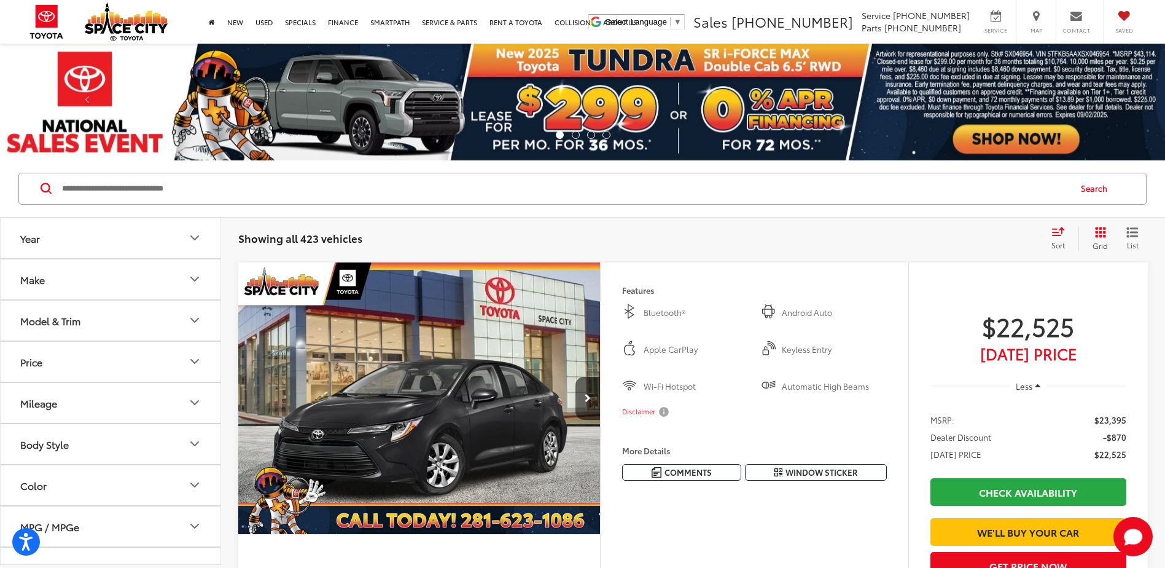
click at [72, 321] on div "Model & Trim" at bounding box center [50, 320] width 60 height 12
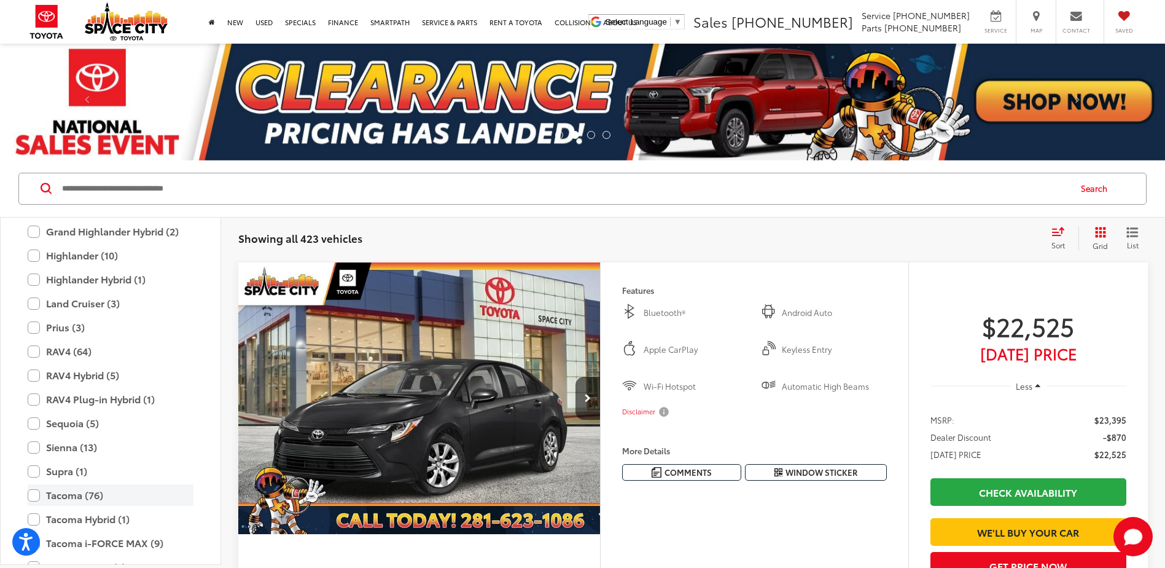
scroll to position [545, 0]
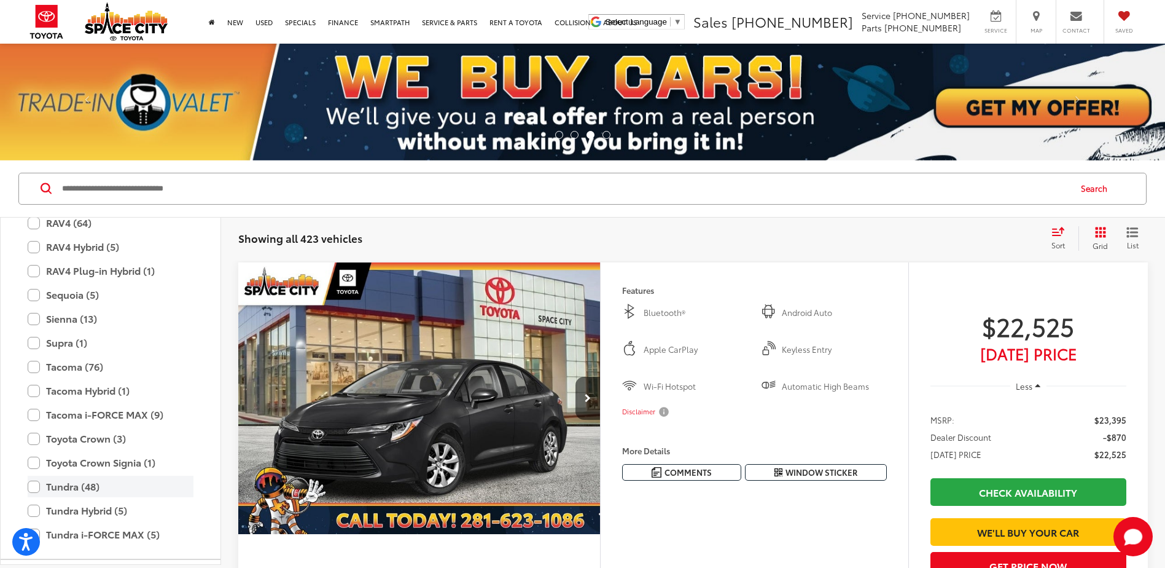
click at [33, 488] on label "Tundra (48)" at bounding box center [111, 485] width 166 height 21
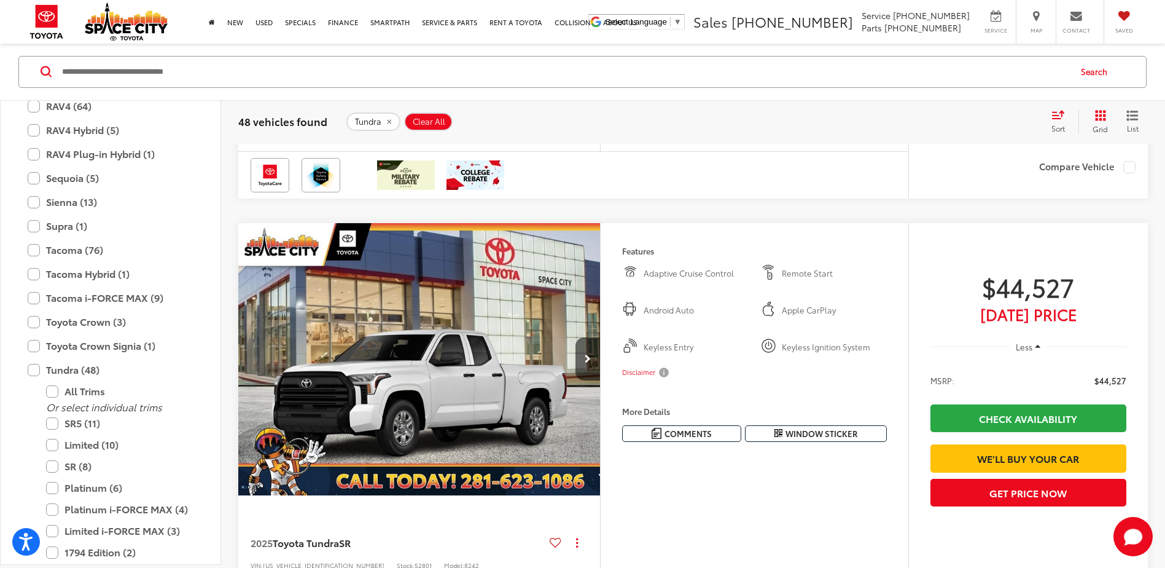
scroll to position [184, 0]
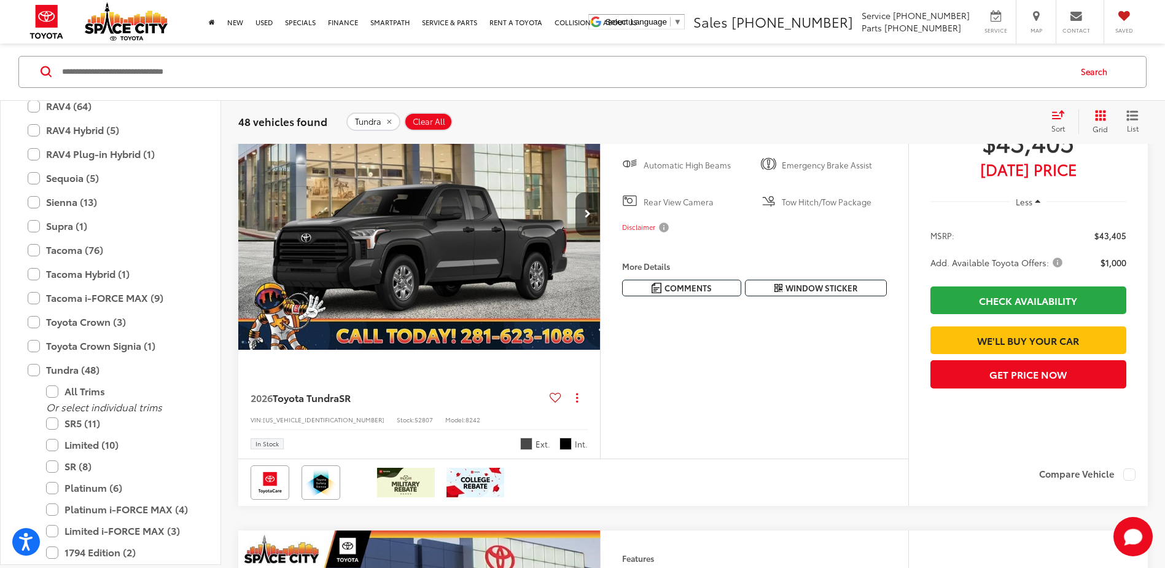
click at [497, 282] on img "2026 Toyota Tundra SR 0" at bounding box center [420, 214] width 364 height 273
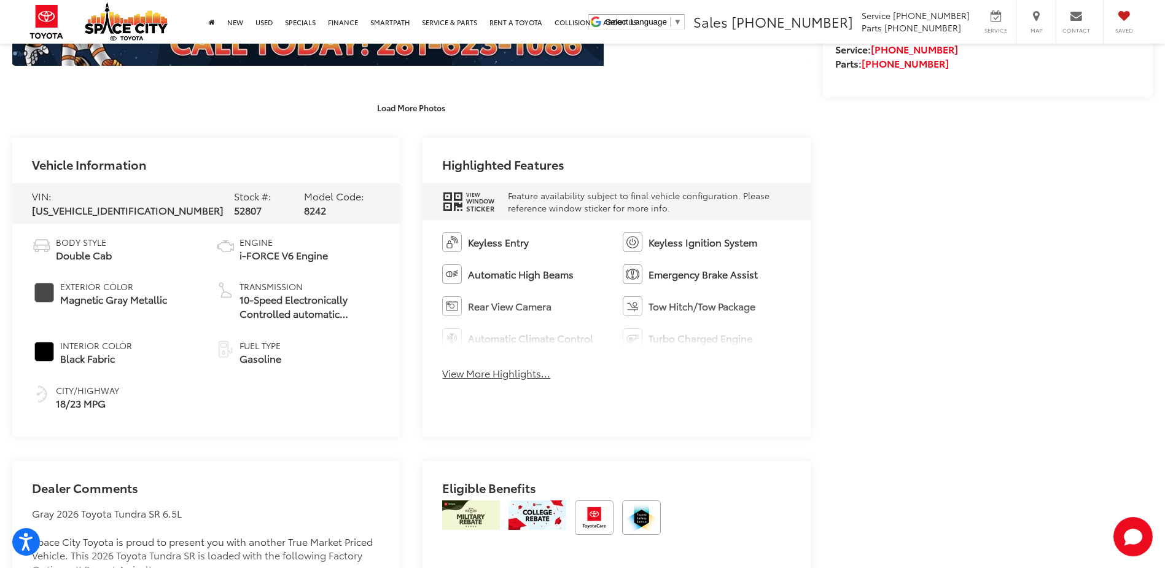
scroll to position [614, 0]
click at [506, 372] on button "View More Highlights..." at bounding box center [496, 372] width 108 height 14
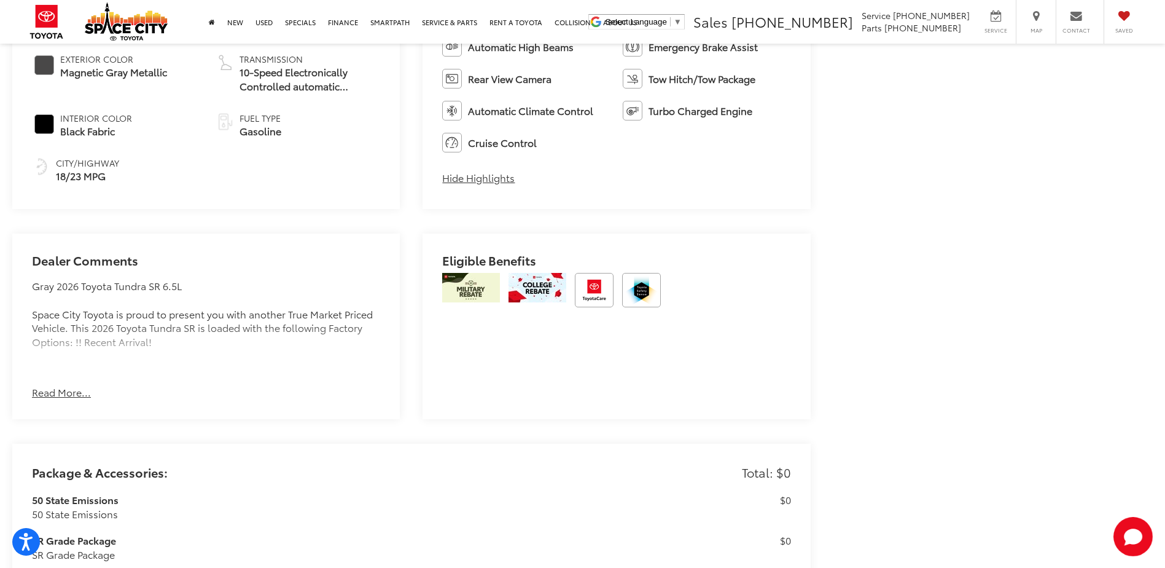
scroll to position [860, 0]
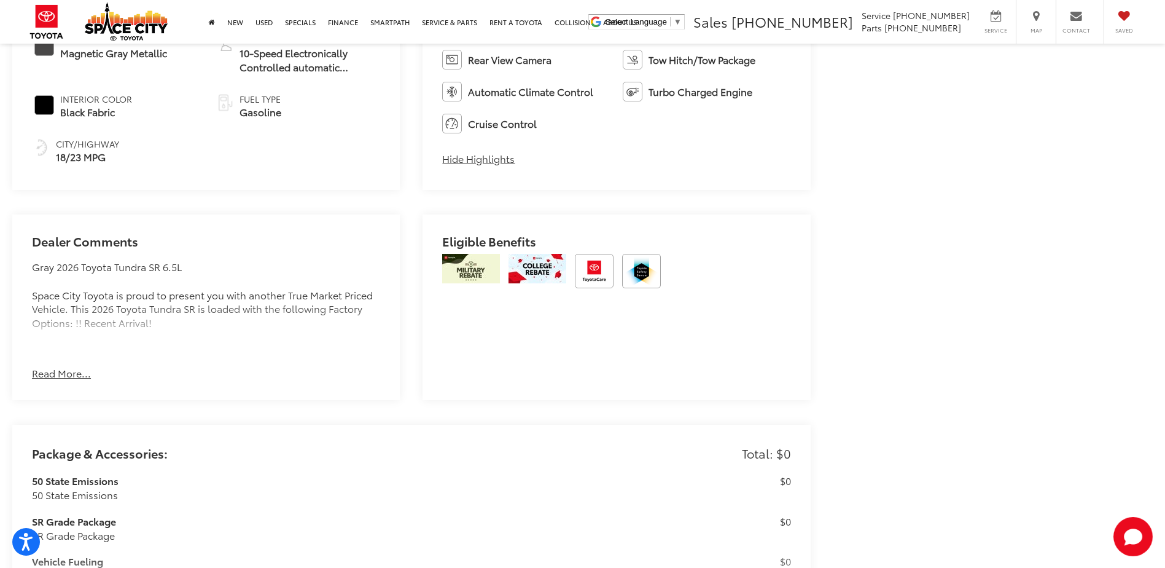
click at [65, 373] on button "Read More..." at bounding box center [61, 373] width 59 height 14
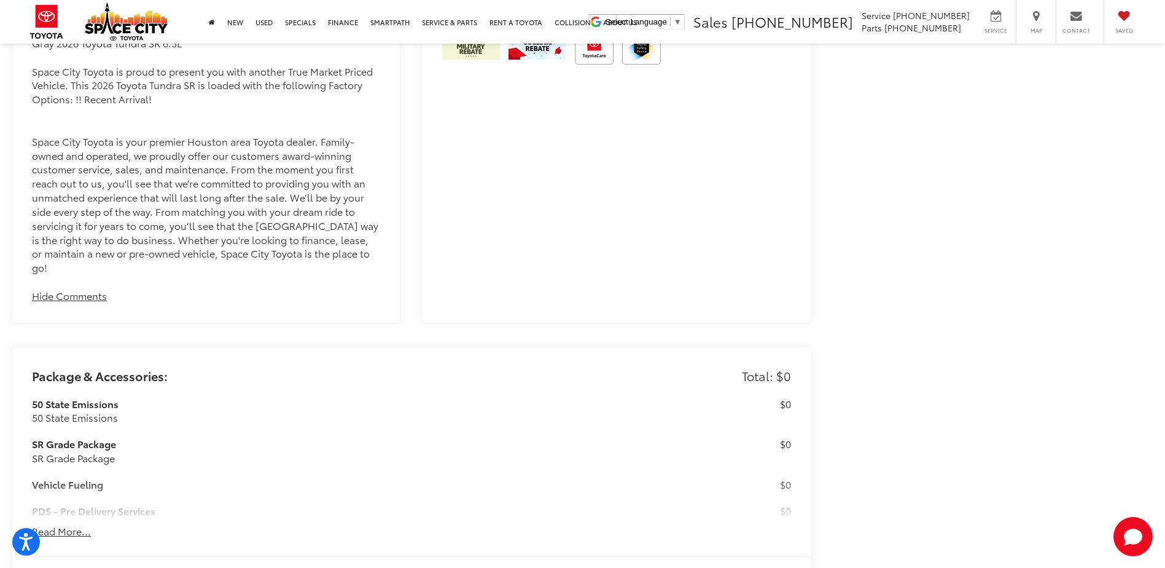
scroll to position [1228, 0]
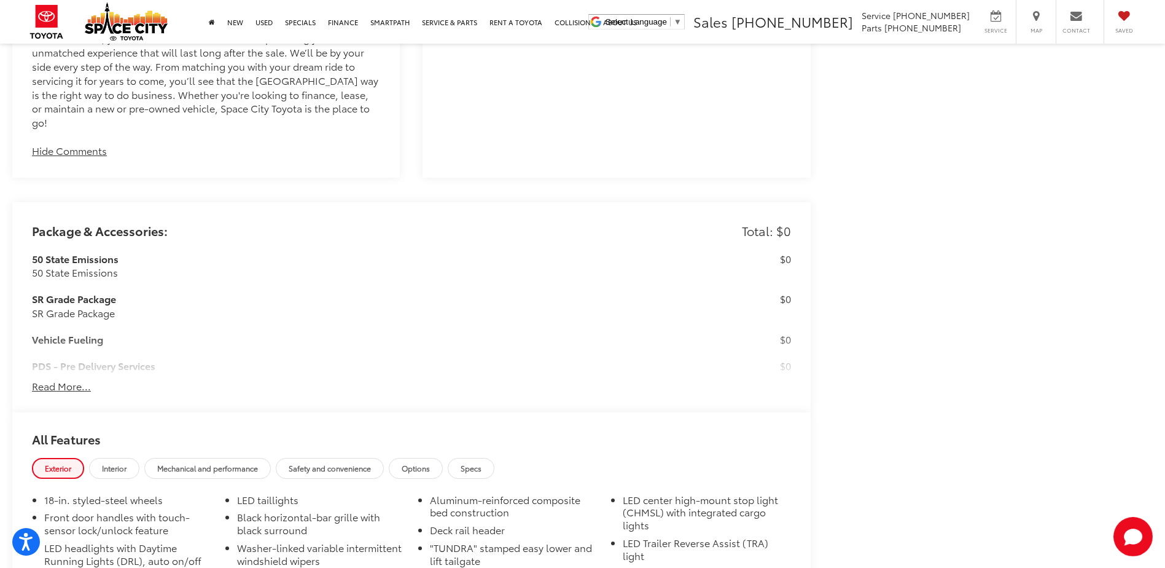
click at [55, 379] on button "Read More..." at bounding box center [61, 386] width 59 height 14
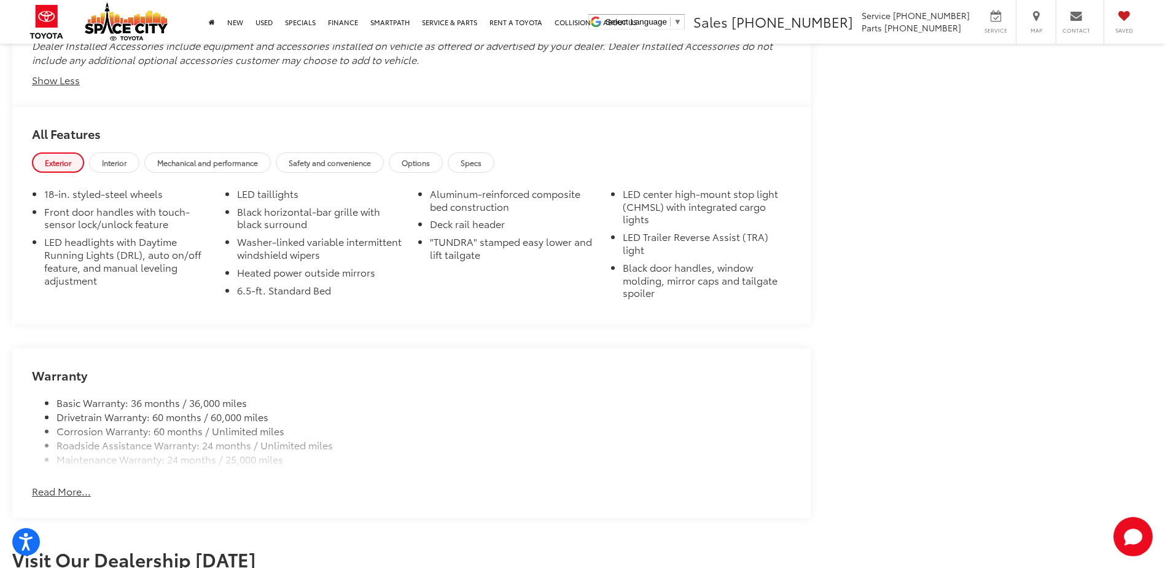
scroll to position [1708, 0]
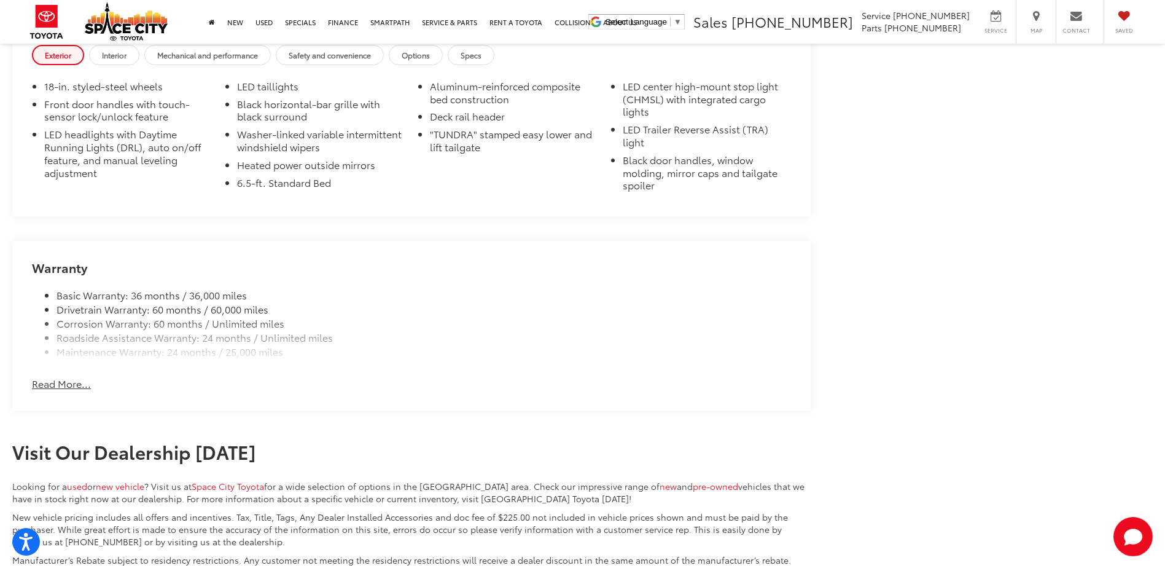
click at [60, 376] on button "Read More..." at bounding box center [61, 383] width 59 height 14
